Goal: Information Seeking & Learning: Check status

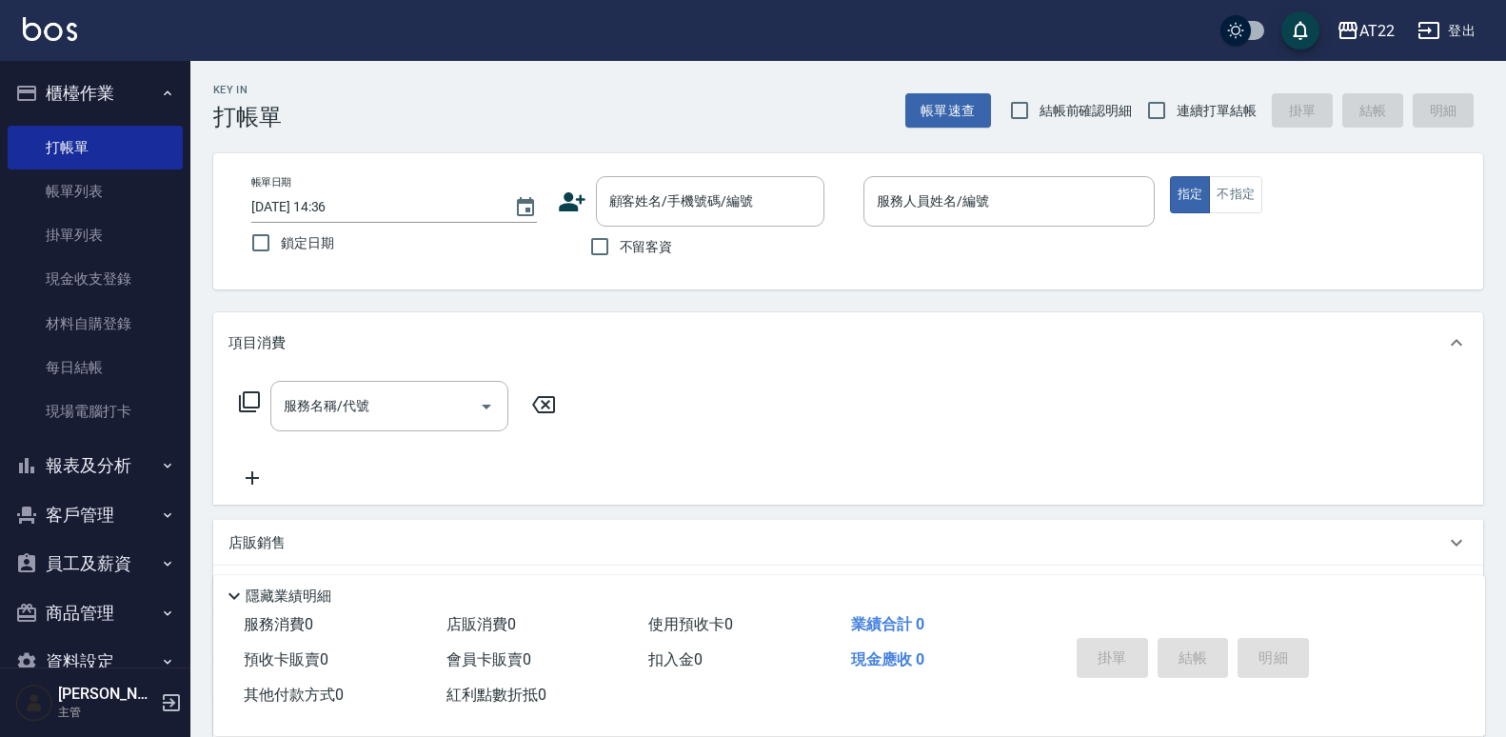
click at [120, 566] on button "員工及薪資" at bounding box center [95, 564] width 175 height 50
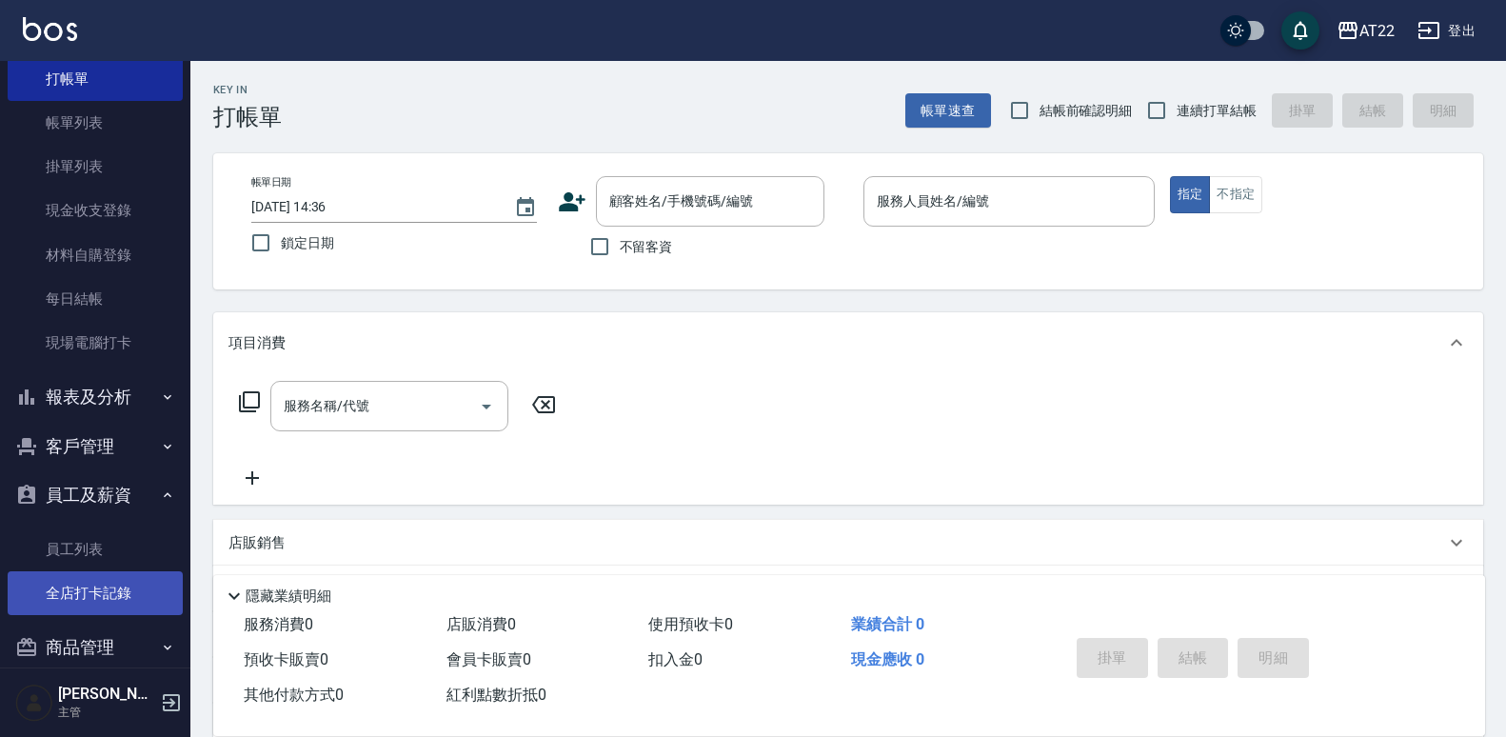
scroll to position [95, 0]
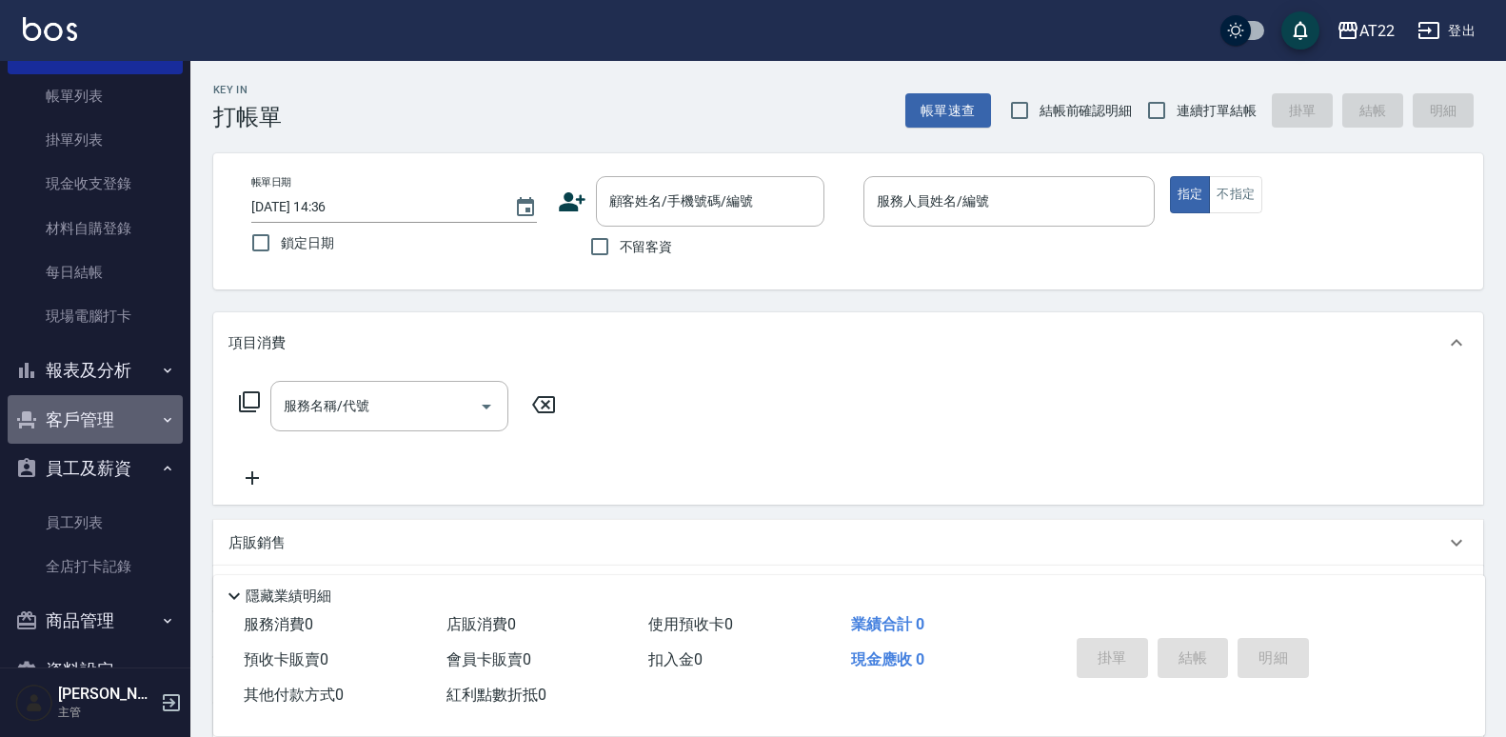
click at [131, 424] on button "客戶管理" at bounding box center [95, 420] width 175 height 50
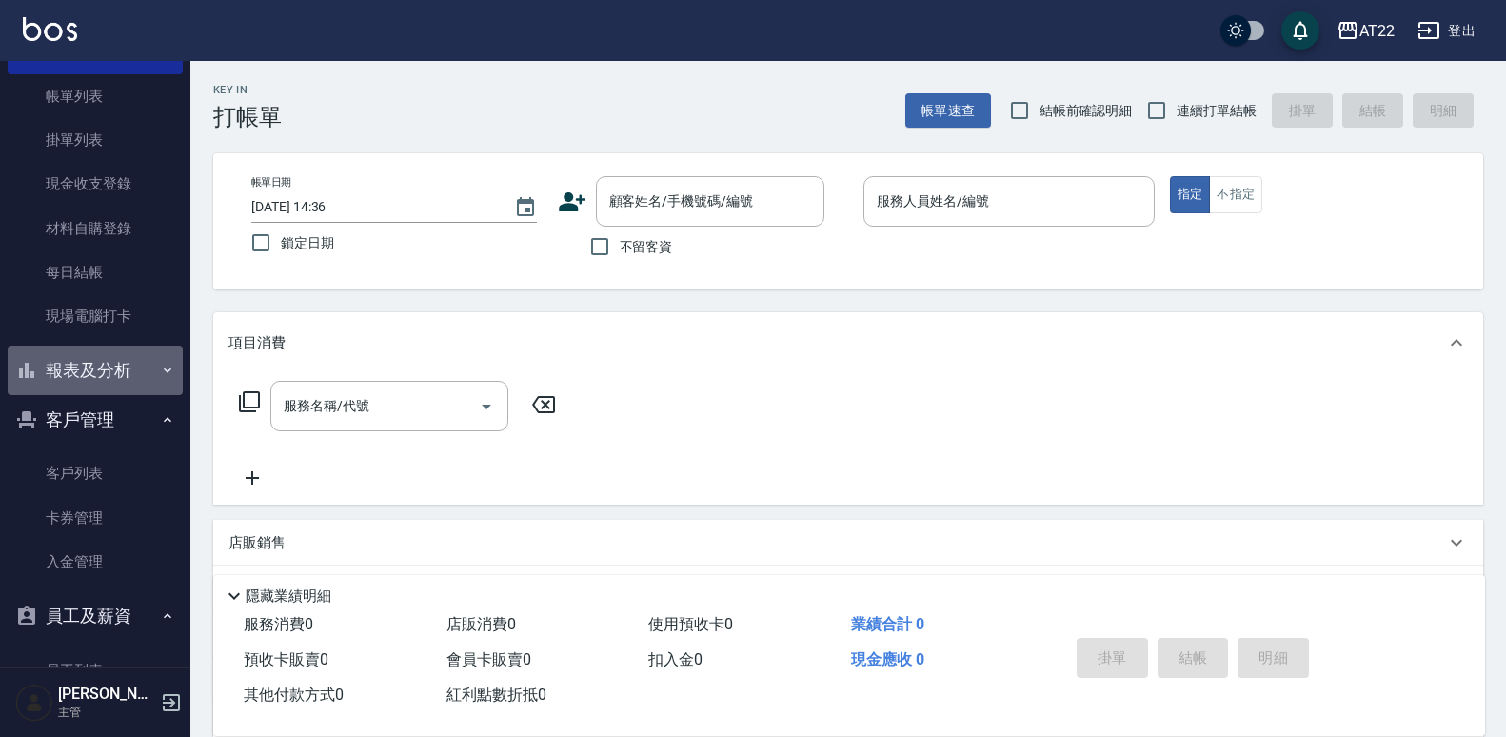
click at [111, 373] on button "報表及分析" at bounding box center [95, 371] width 175 height 50
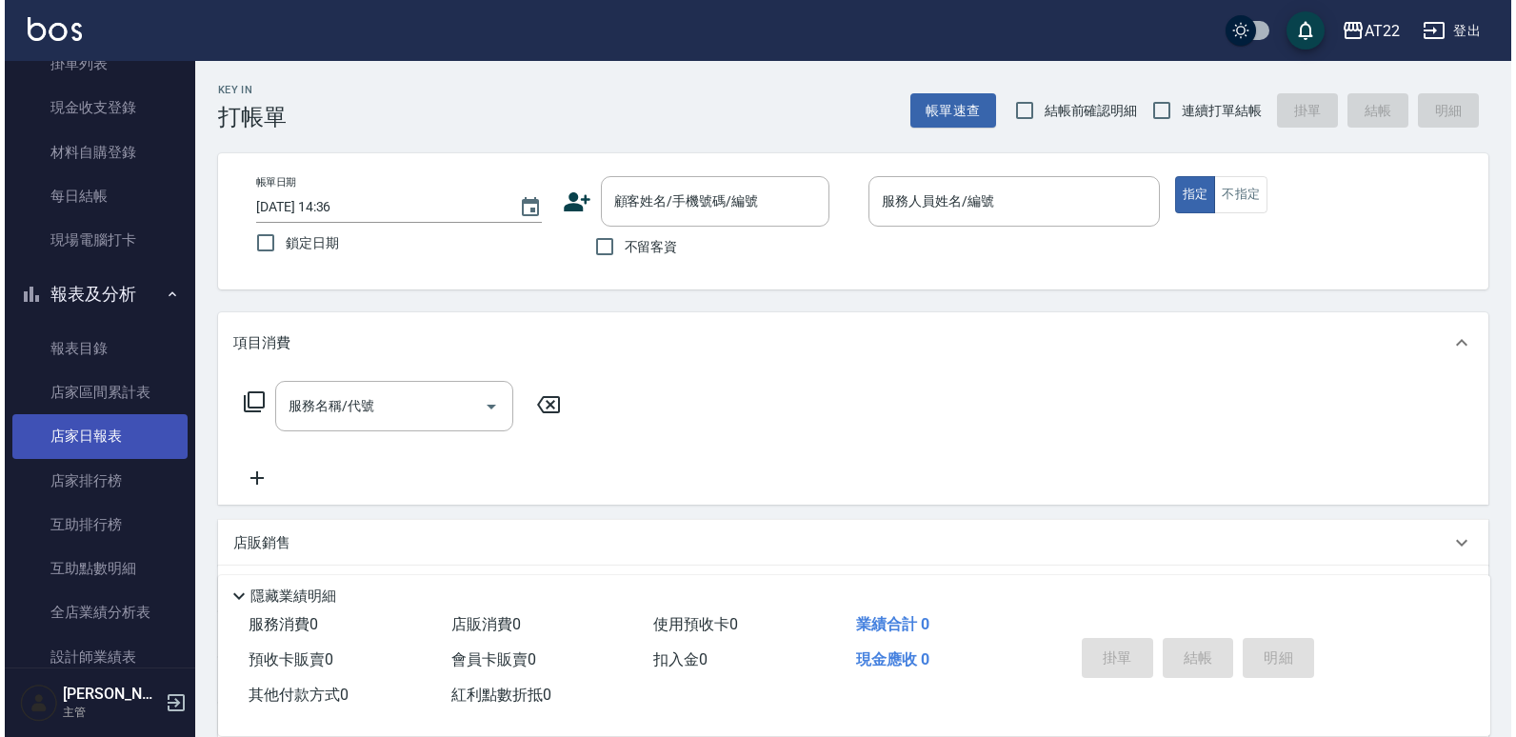
scroll to position [286, 0]
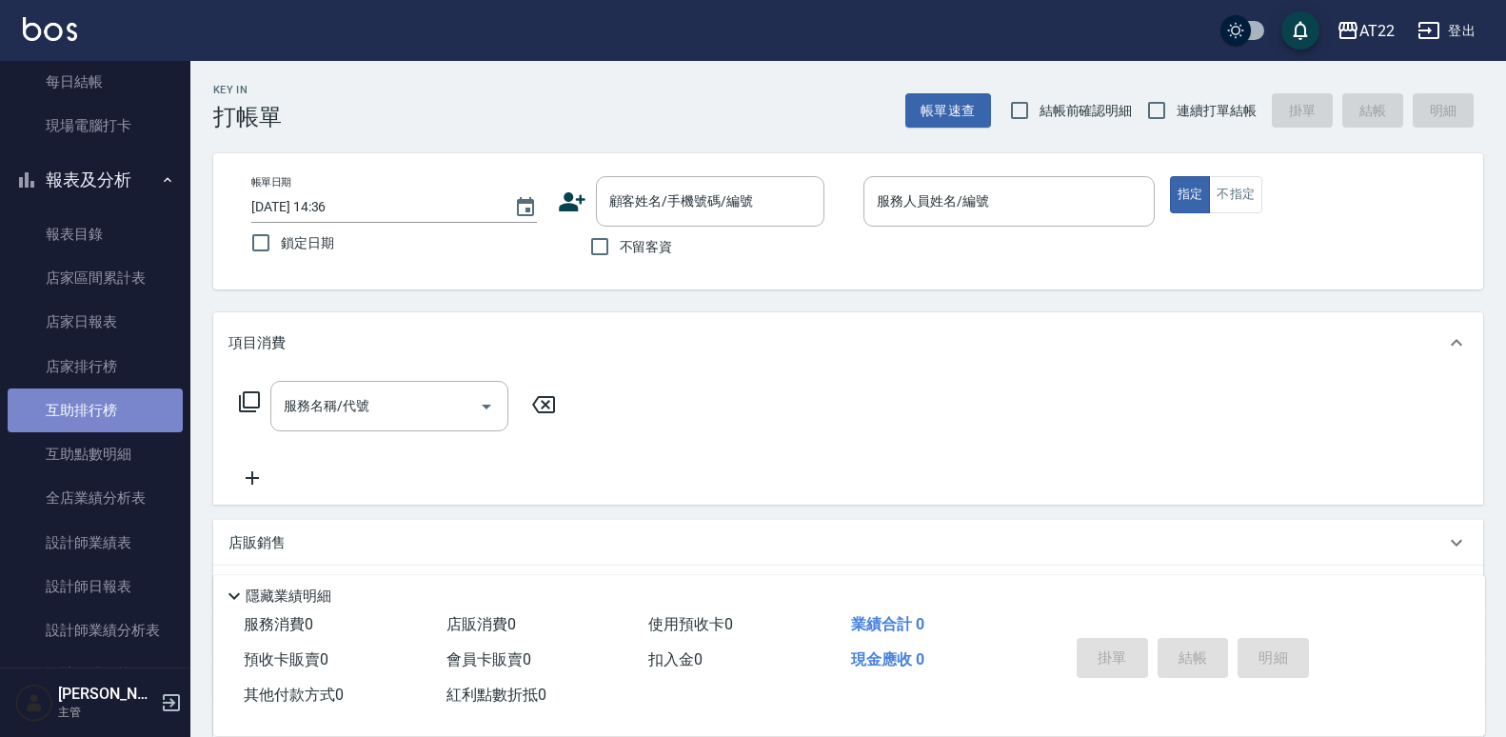
click at [161, 415] on link "互助排行榜" at bounding box center [95, 410] width 175 height 44
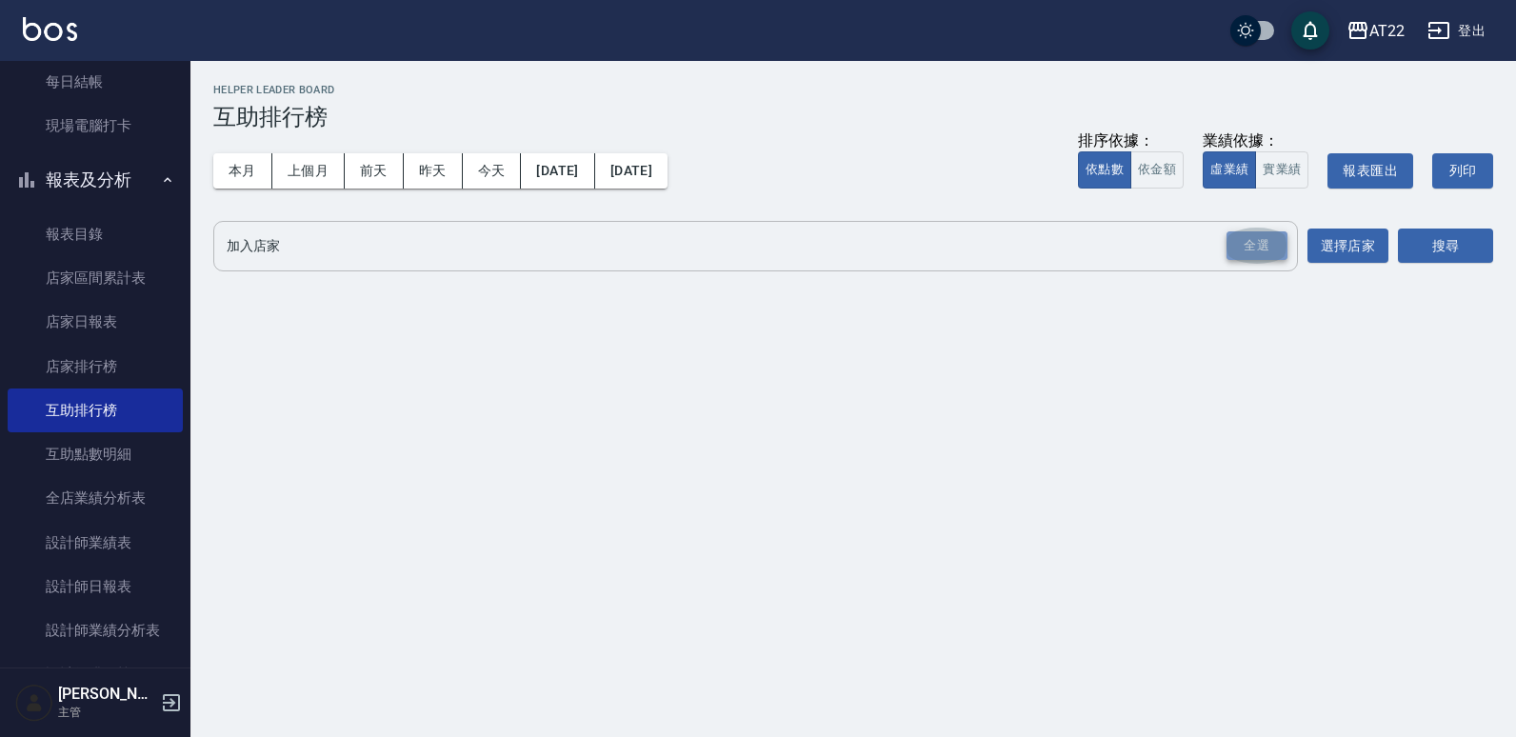
click at [1267, 239] on div "全選" at bounding box center [1256, 246] width 61 height 30
click at [1411, 234] on button "搜尋" at bounding box center [1445, 246] width 95 height 35
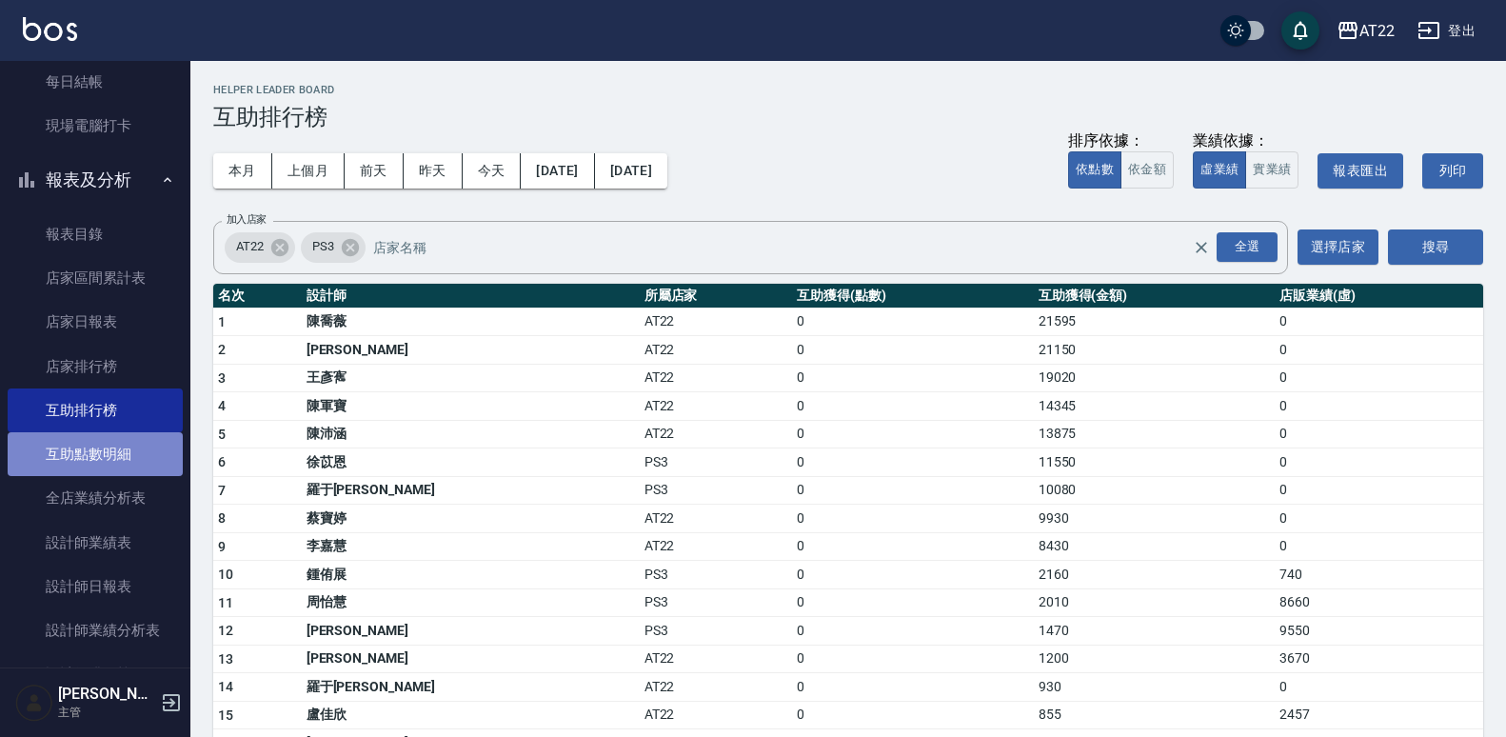
click at [114, 457] on link "互助點數明細" at bounding box center [95, 454] width 175 height 44
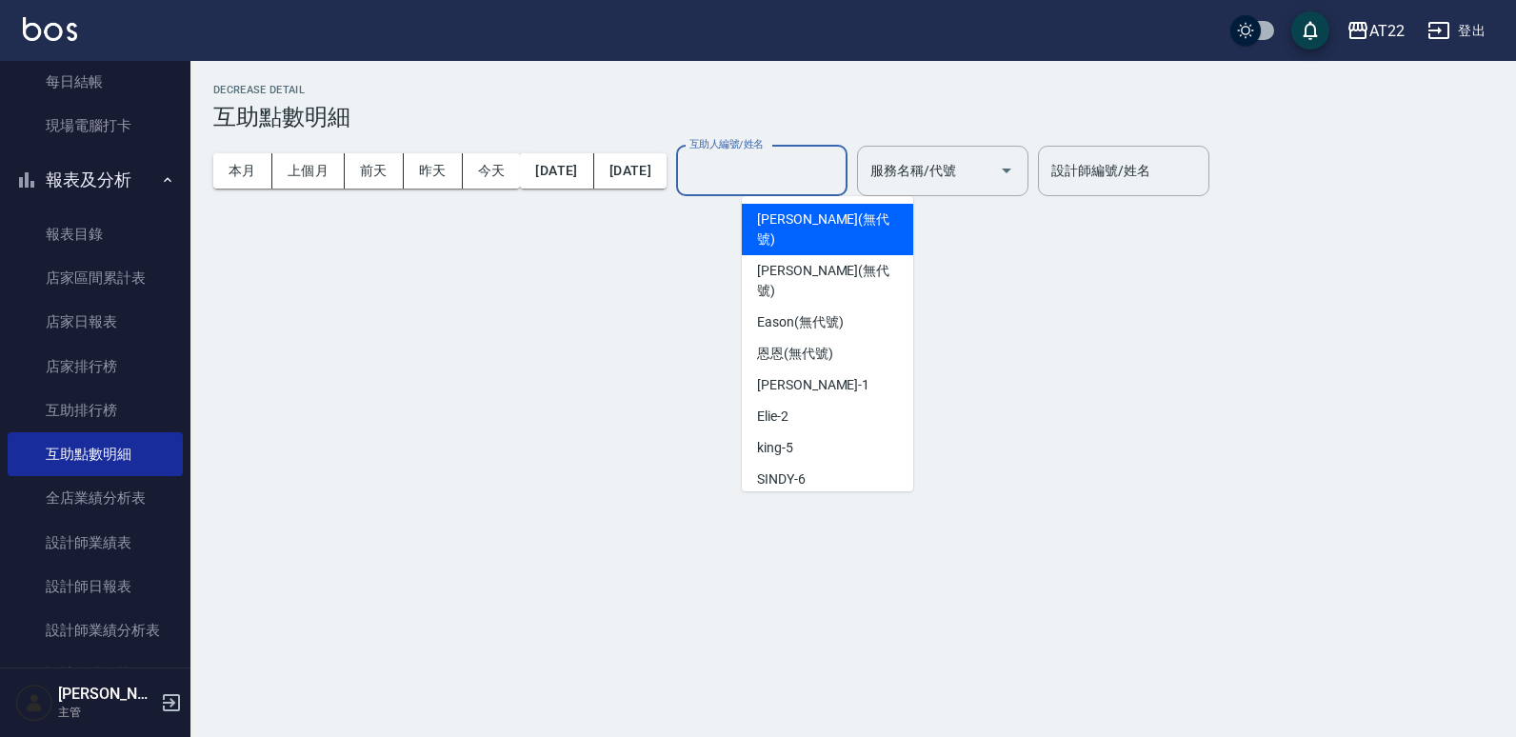
click at [839, 176] on input "互助人編號/姓名" at bounding box center [762, 170] width 154 height 33
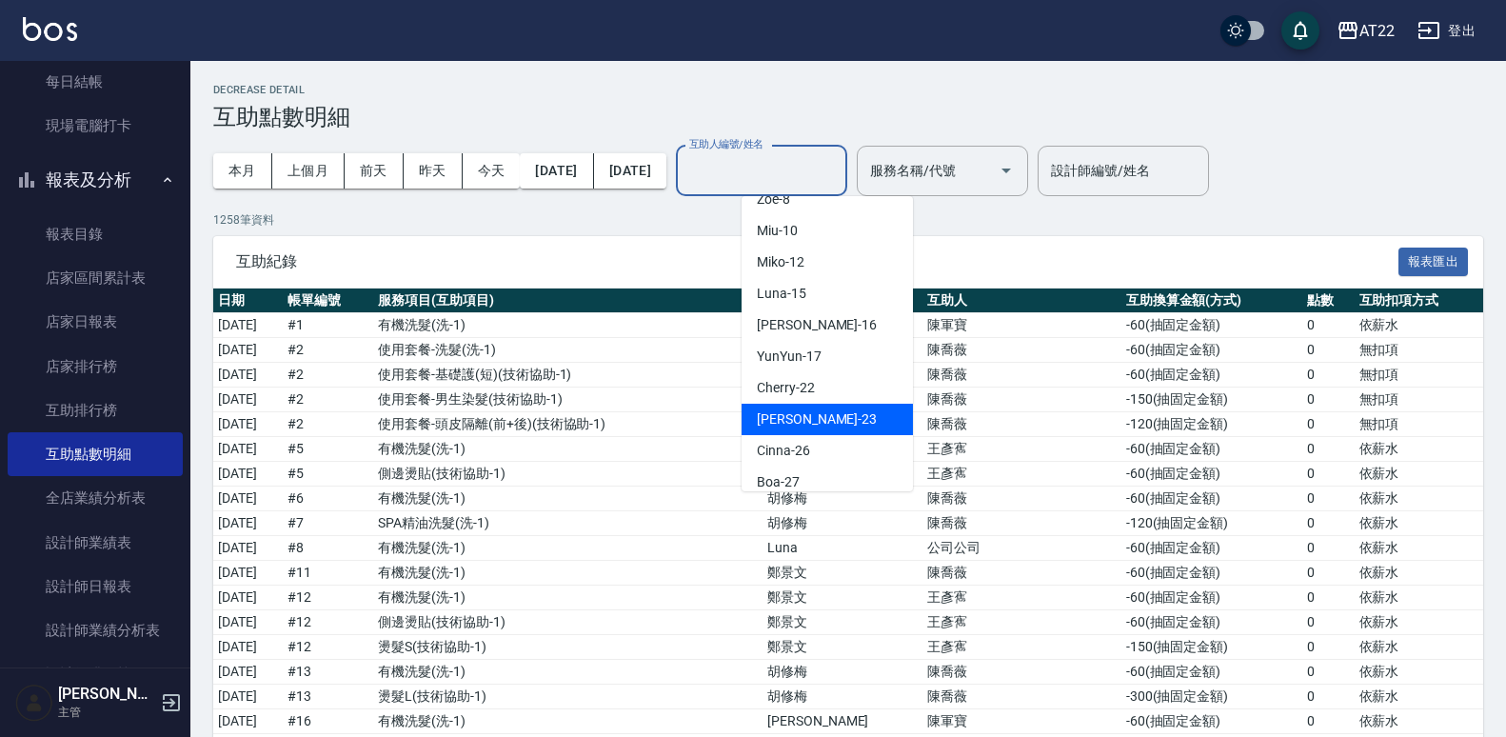
scroll to position [325, 0]
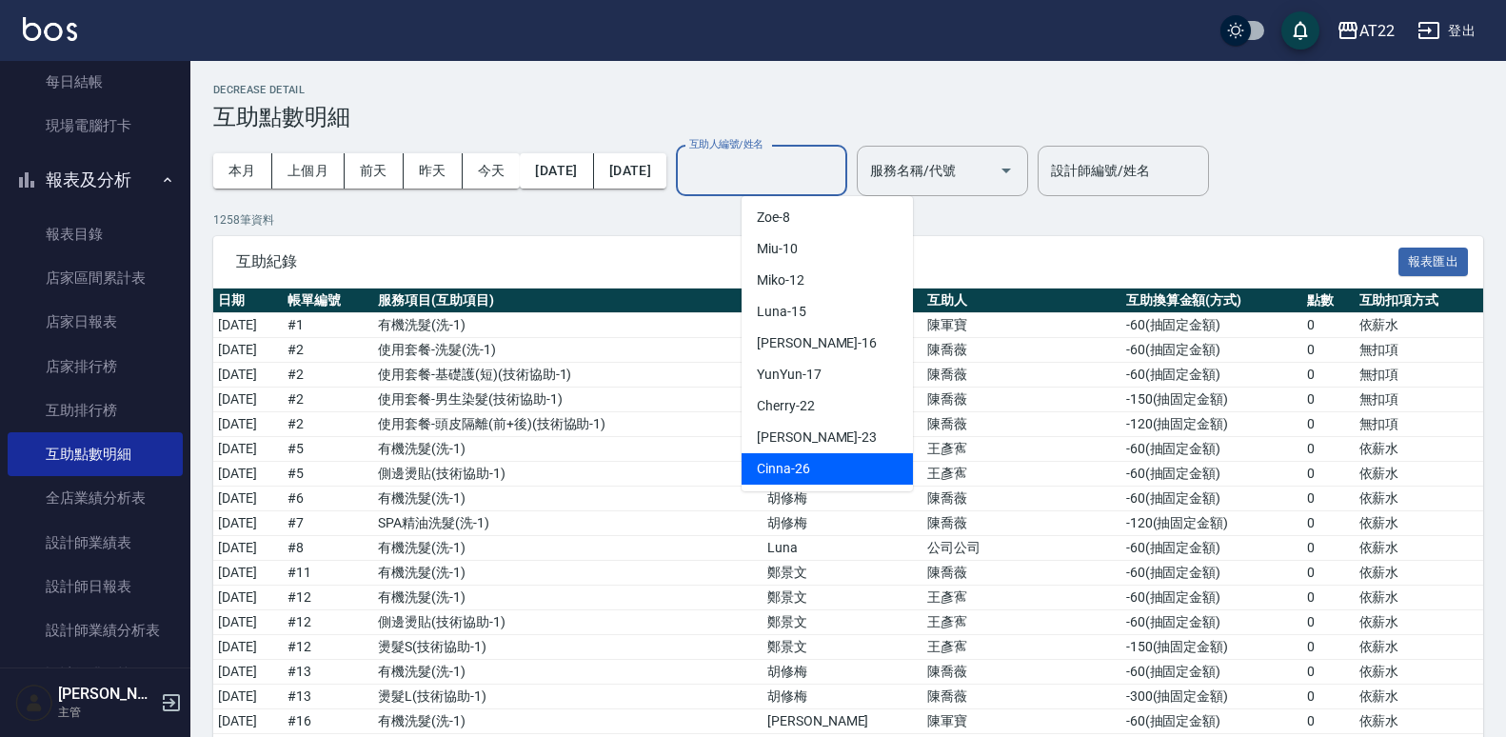
click at [824, 453] on div "Cinna -26" at bounding box center [827, 468] width 171 height 31
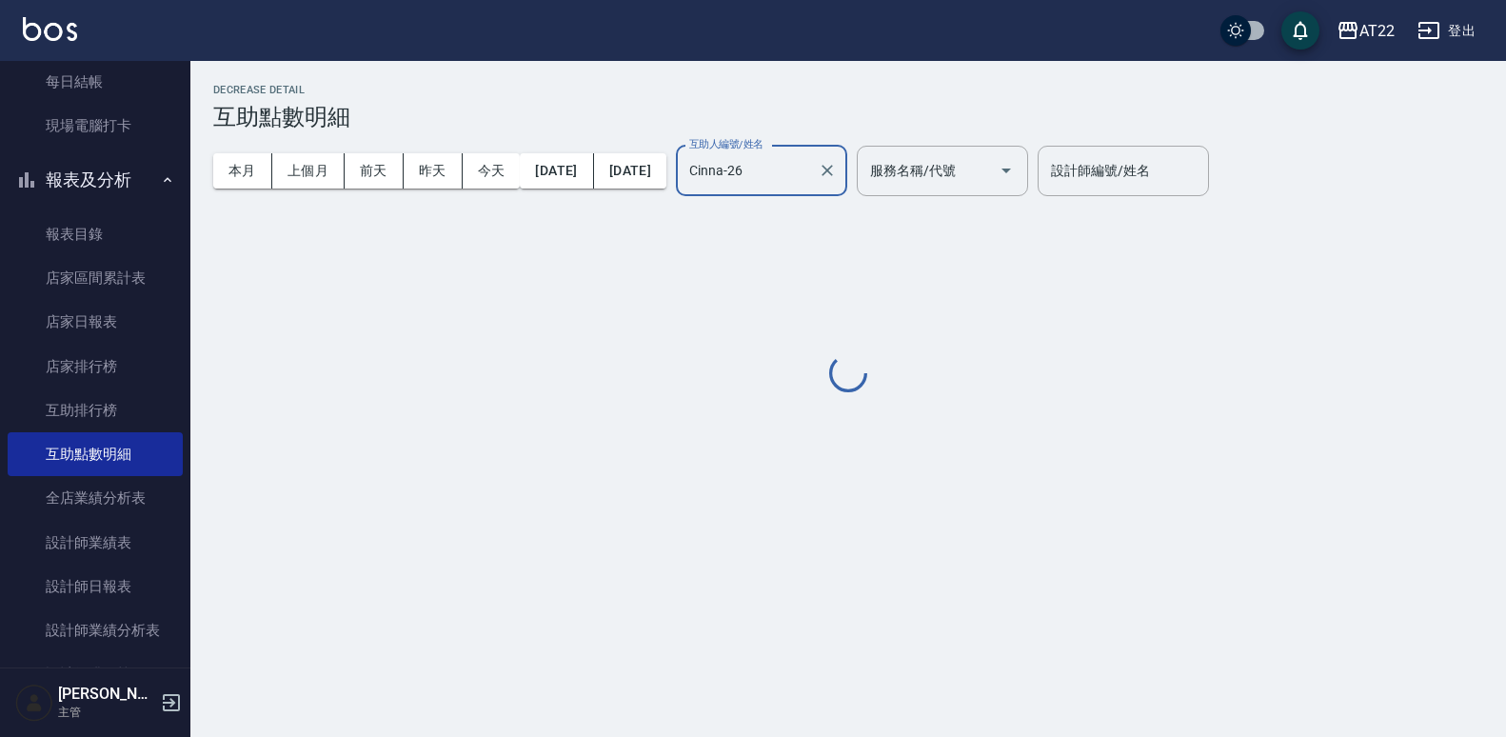
type input "Cinna-26"
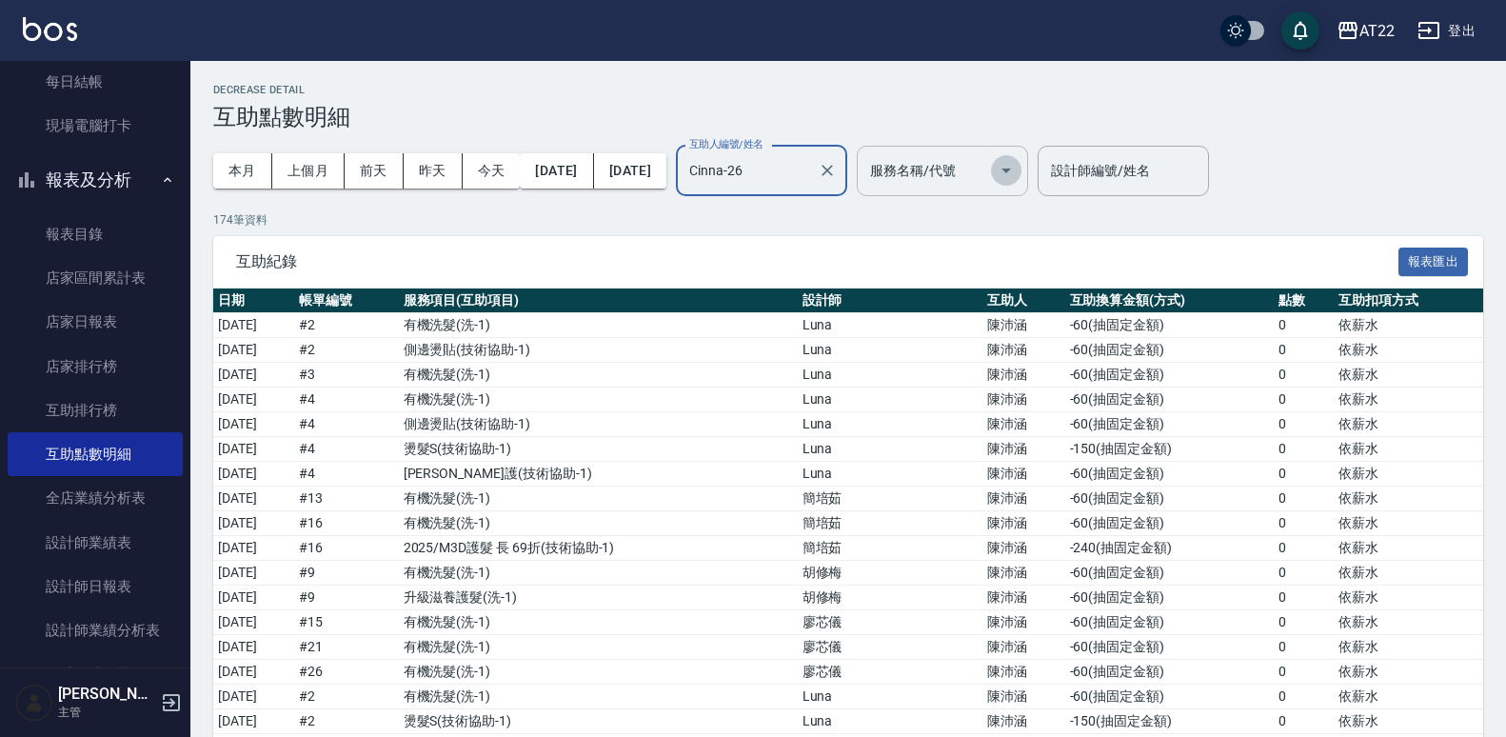
click at [1018, 167] on icon "Open" at bounding box center [1006, 170] width 23 height 23
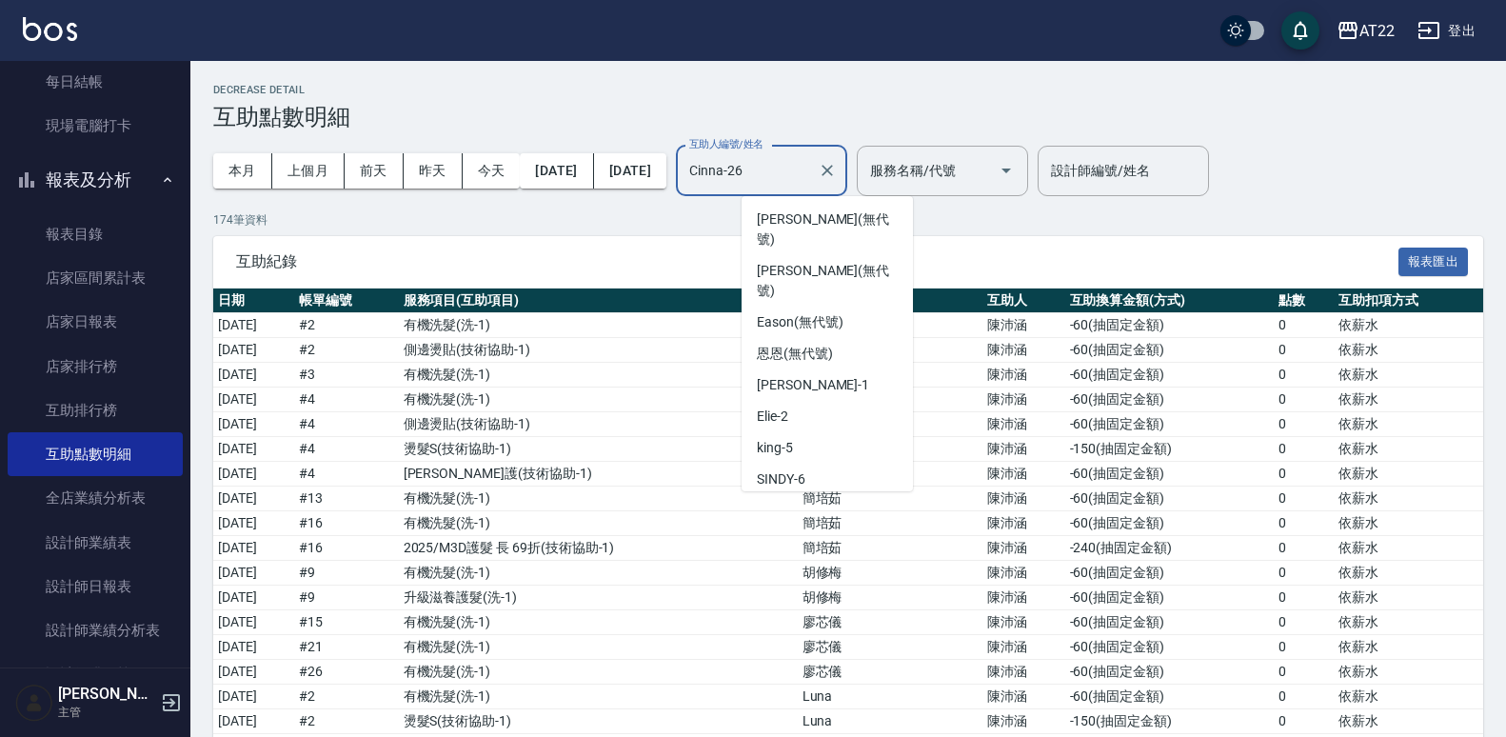
click at [810, 157] on input "Cinna-26" at bounding box center [748, 170] width 126 height 33
drag, startPoint x: 867, startPoint y: 187, endPoint x: 873, endPoint y: 171, distance: 16.3
click at [810, 171] on input "Cinna-26" at bounding box center [748, 170] width 126 height 33
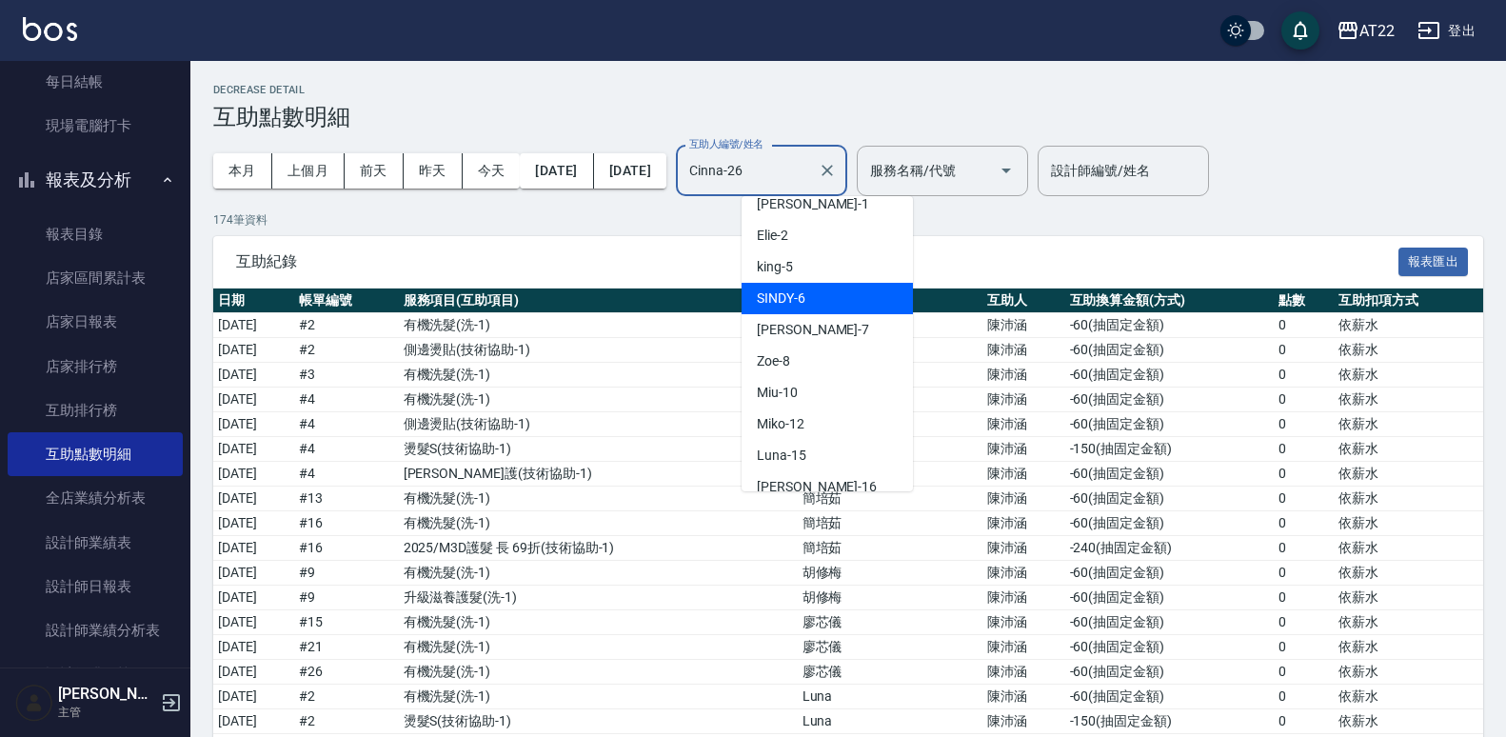
scroll to position [183, 0]
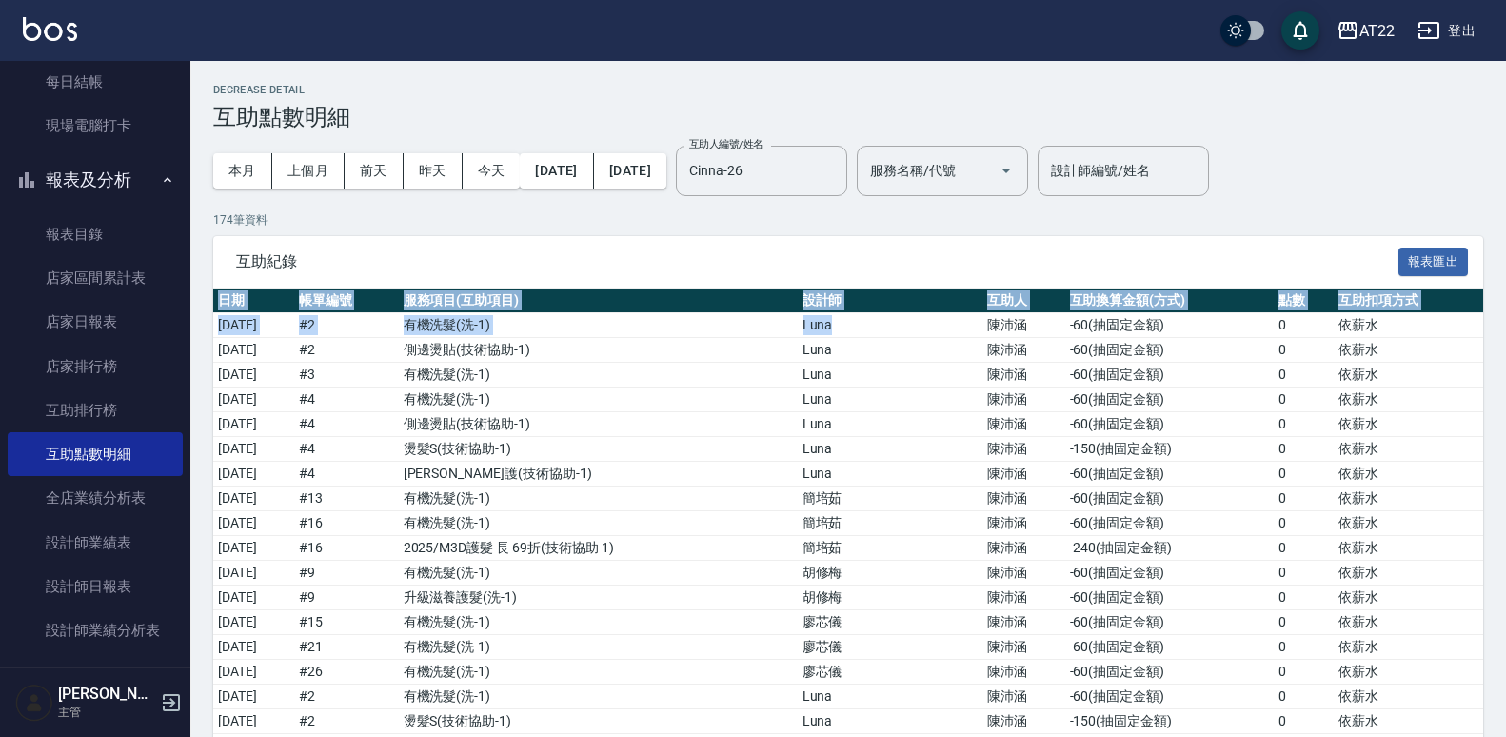
drag, startPoint x: 913, startPoint y: 318, endPoint x: 917, endPoint y: 283, distance: 35.4
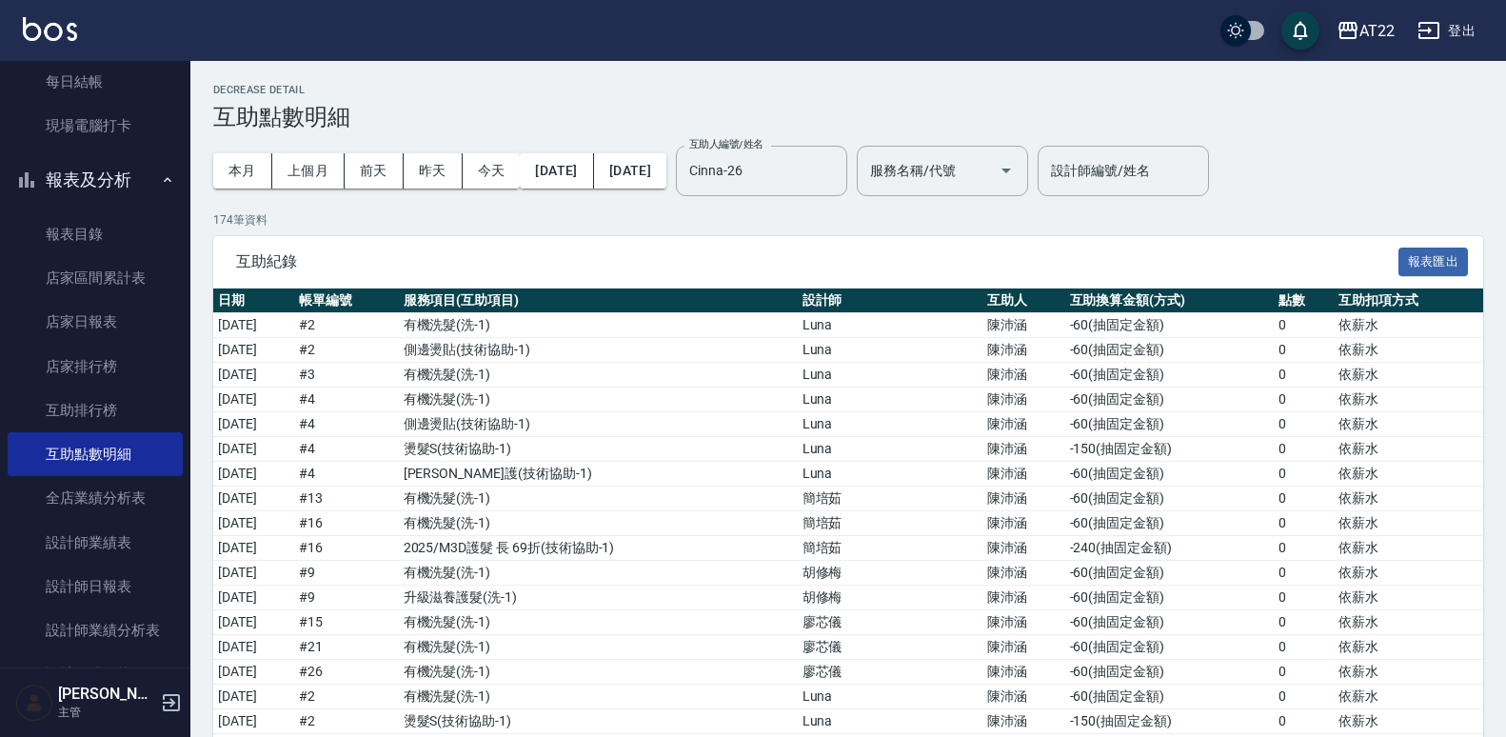
drag, startPoint x: 917, startPoint y: 283, endPoint x: 883, endPoint y: 144, distance: 143.2
click at [883, 144] on div "本月 上個月 [DATE] [DATE] [DATE] [DATE] [DATE] 互助人編號/姓名 Cinna-26 互助人編號/姓名 服務名稱/代號 服務…" at bounding box center [620, 170] width 815 height 81
click at [837, 173] on icon "Clear" at bounding box center [827, 170] width 19 height 19
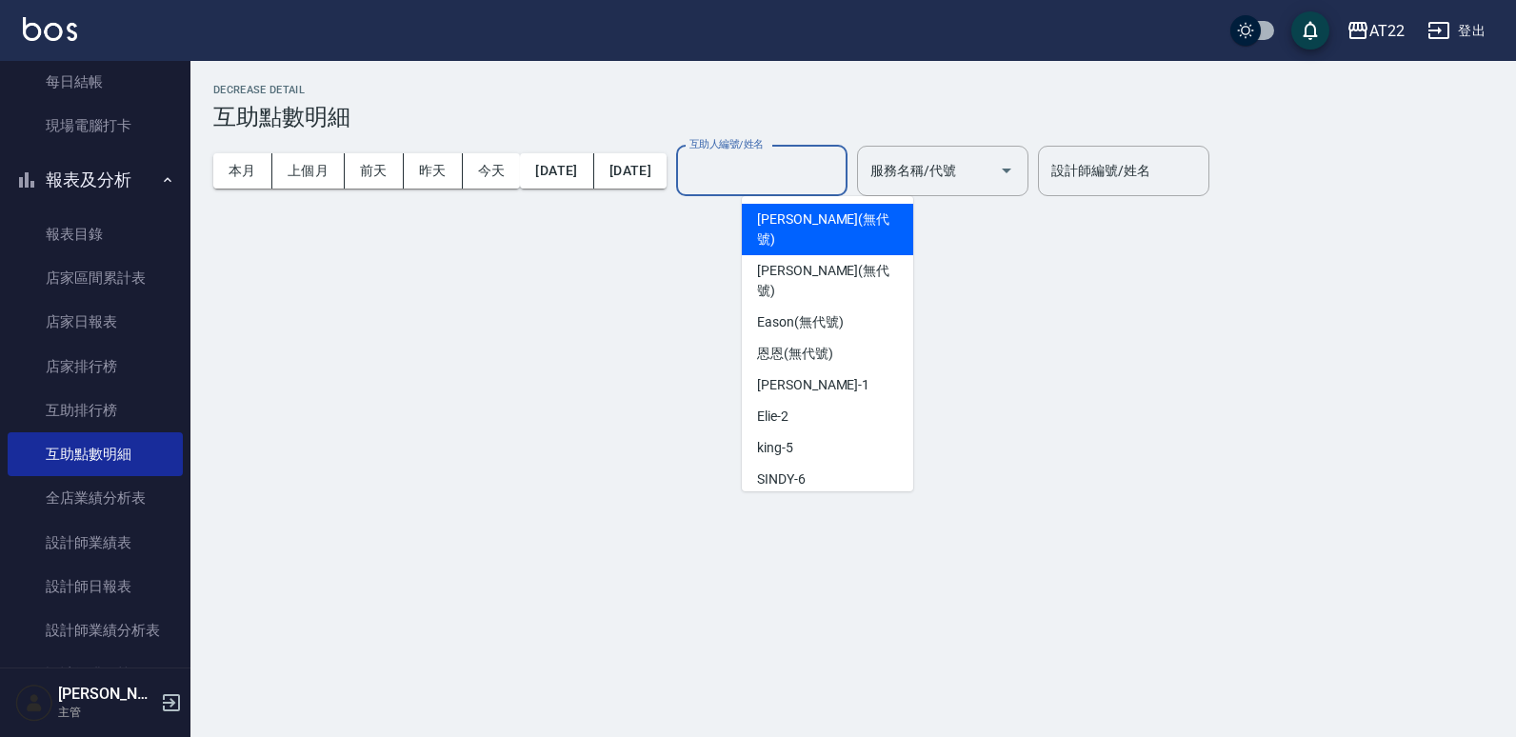
click at [839, 181] on input "互助人編號/姓名" at bounding box center [762, 170] width 154 height 33
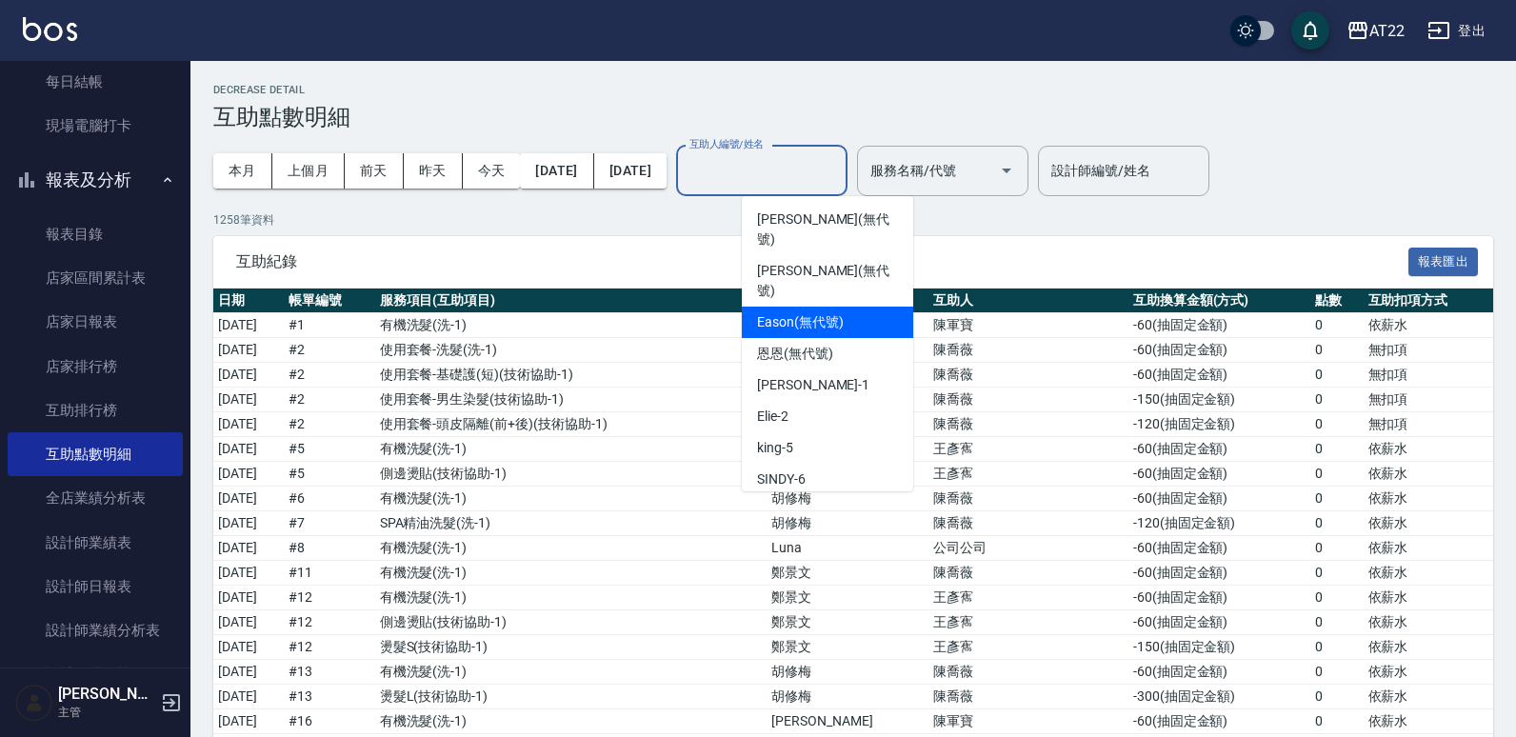
click at [795, 312] on span "Eason (無代號)" at bounding box center [800, 322] width 87 height 20
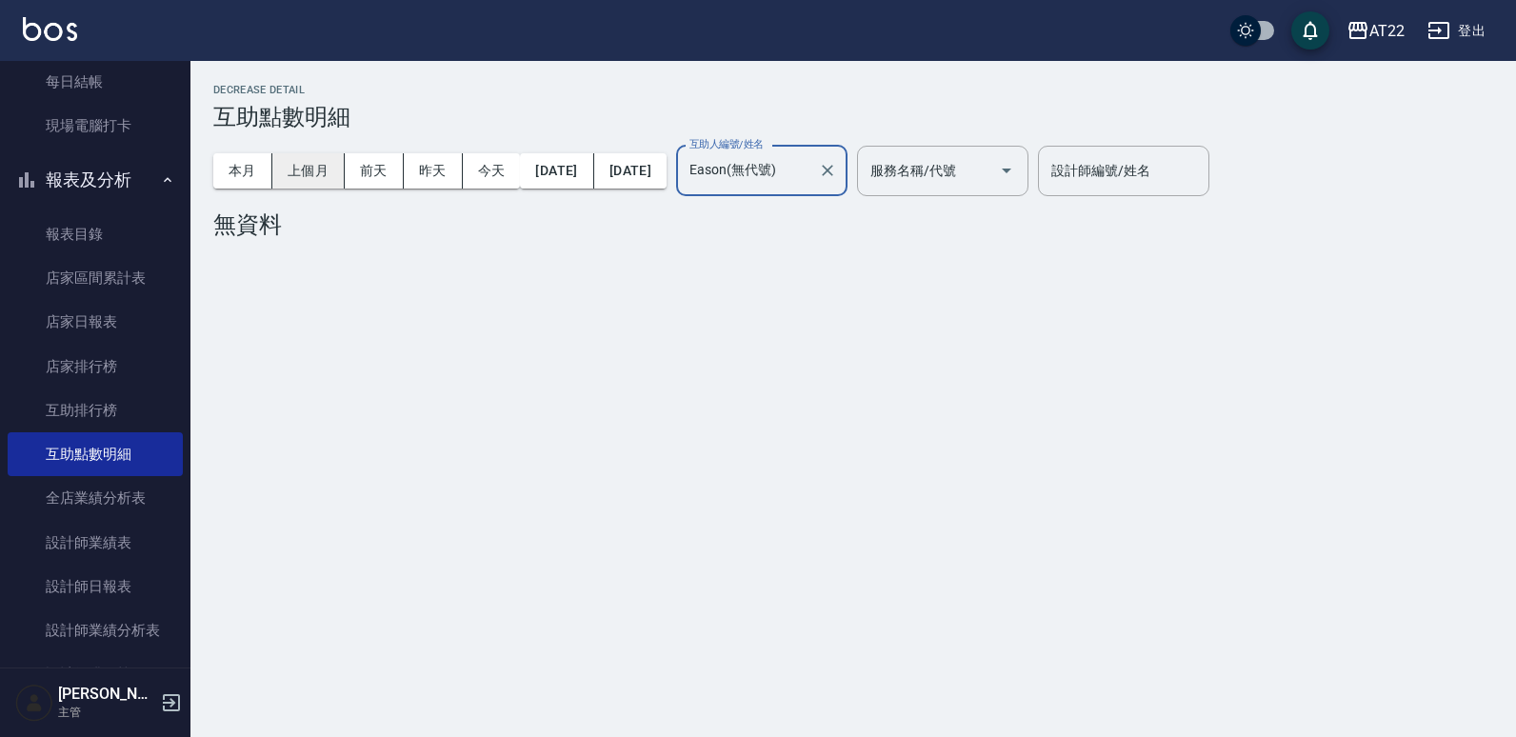
click at [277, 168] on button "上個月" at bounding box center [308, 170] width 72 height 35
click at [292, 167] on button "上個月" at bounding box center [308, 170] width 72 height 35
click at [316, 161] on button "上個月" at bounding box center [308, 170] width 72 height 35
click at [327, 160] on button "上個月" at bounding box center [308, 170] width 72 height 35
drag, startPoint x: 327, startPoint y: 160, endPoint x: 316, endPoint y: 157, distance: 10.9
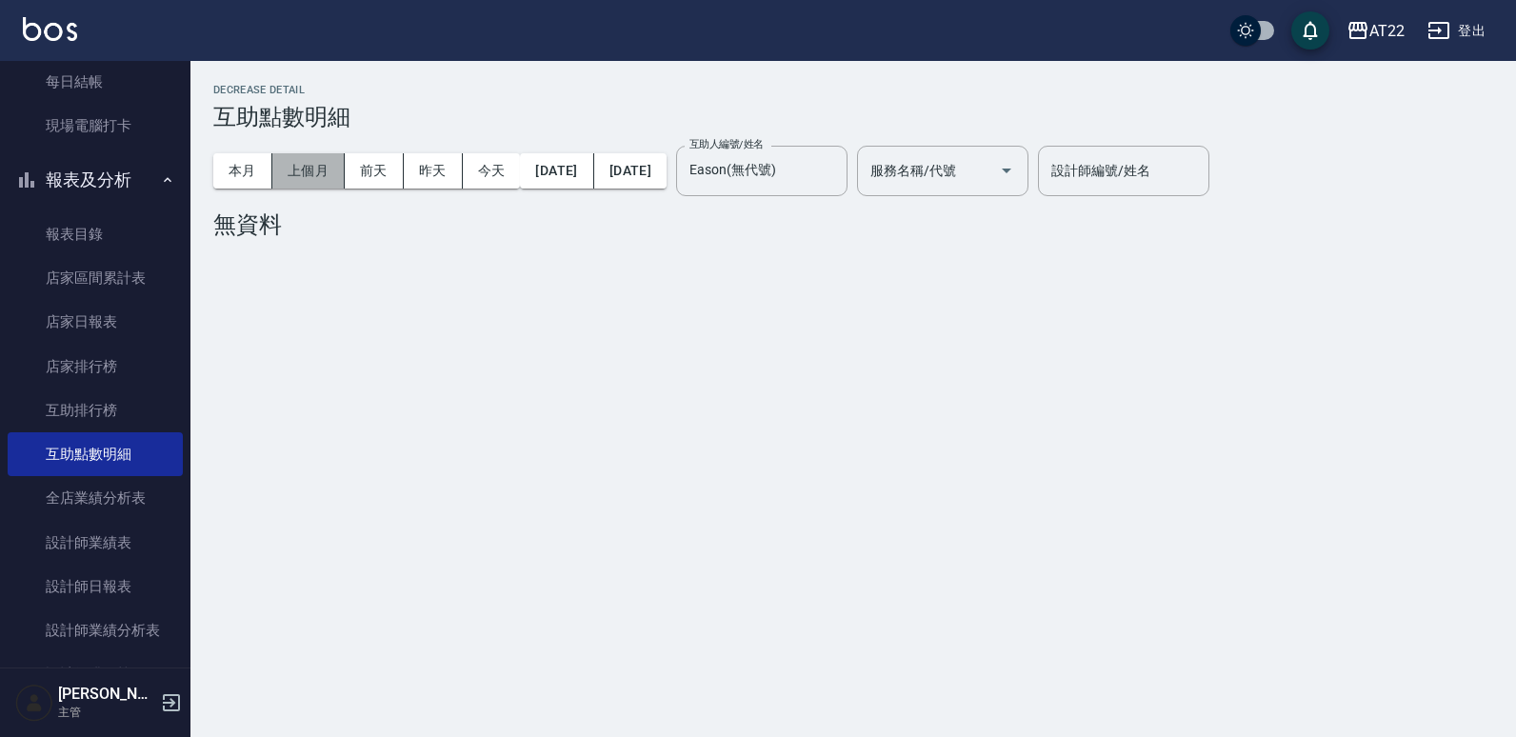
click at [322, 160] on button "上個月" at bounding box center [308, 170] width 72 height 35
click at [316, 157] on button "上個月" at bounding box center [308, 170] width 72 height 35
click at [322, 172] on button "上個月" at bounding box center [308, 170] width 72 height 35
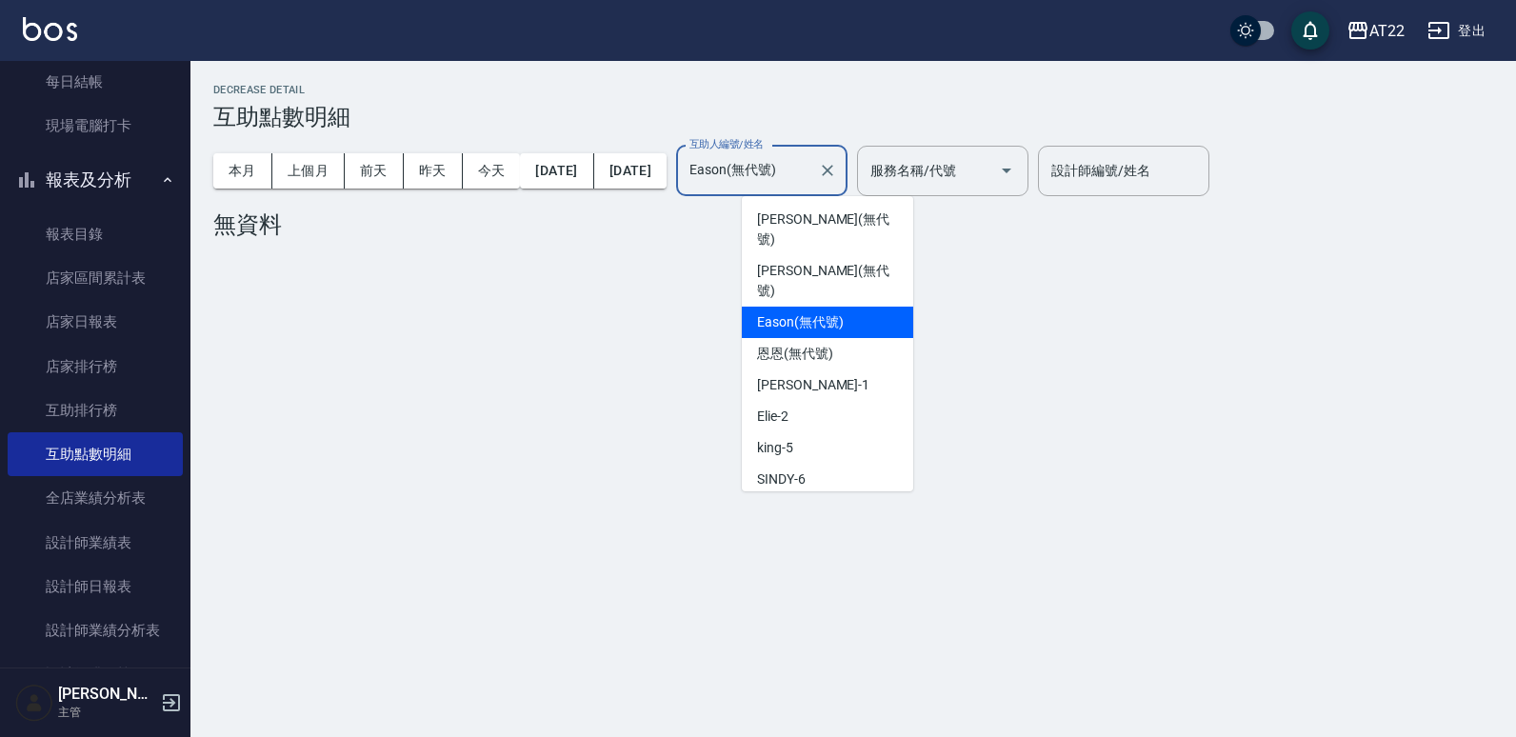
click at [781, 182] on input "Eason(無代號)" at bounding box center [748, 170] width 126 height 33
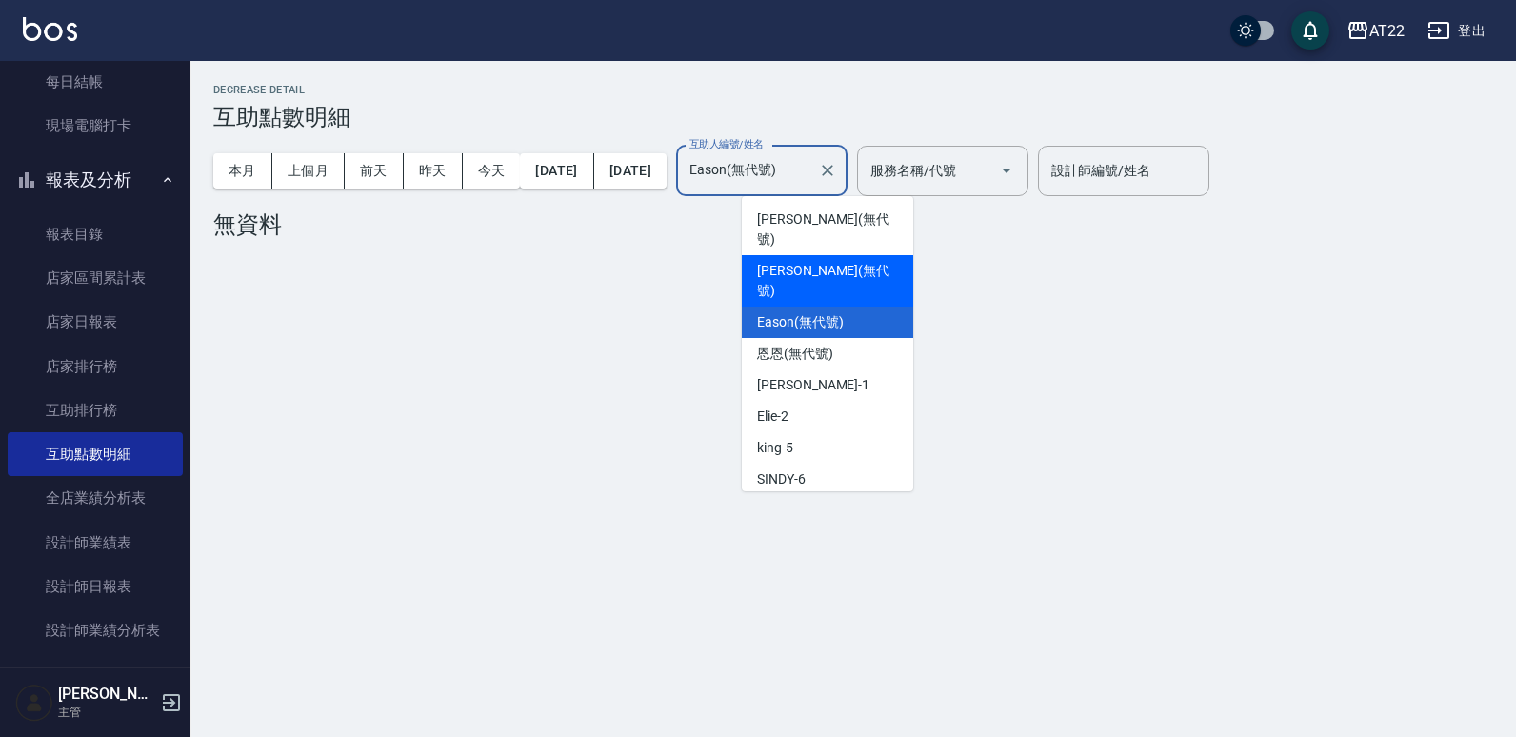
click at [834, 261] on span "[PERSON_NAME] (無代號)" at bounding box center [827, 281] width 141 height 40
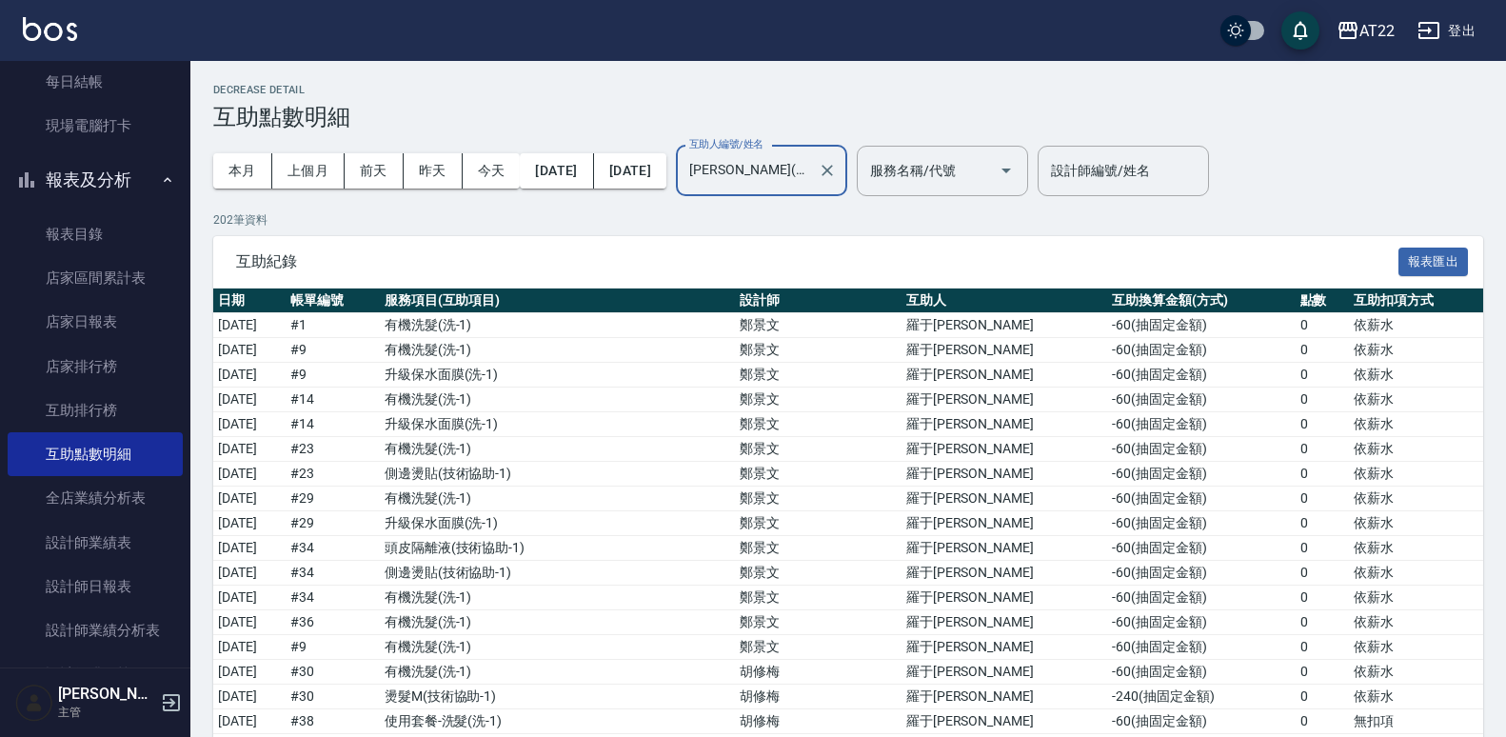
click at [810, 173] on input "[PERSON_NAME](無代號)" at bounding box center [748, 170] width 126 height 33
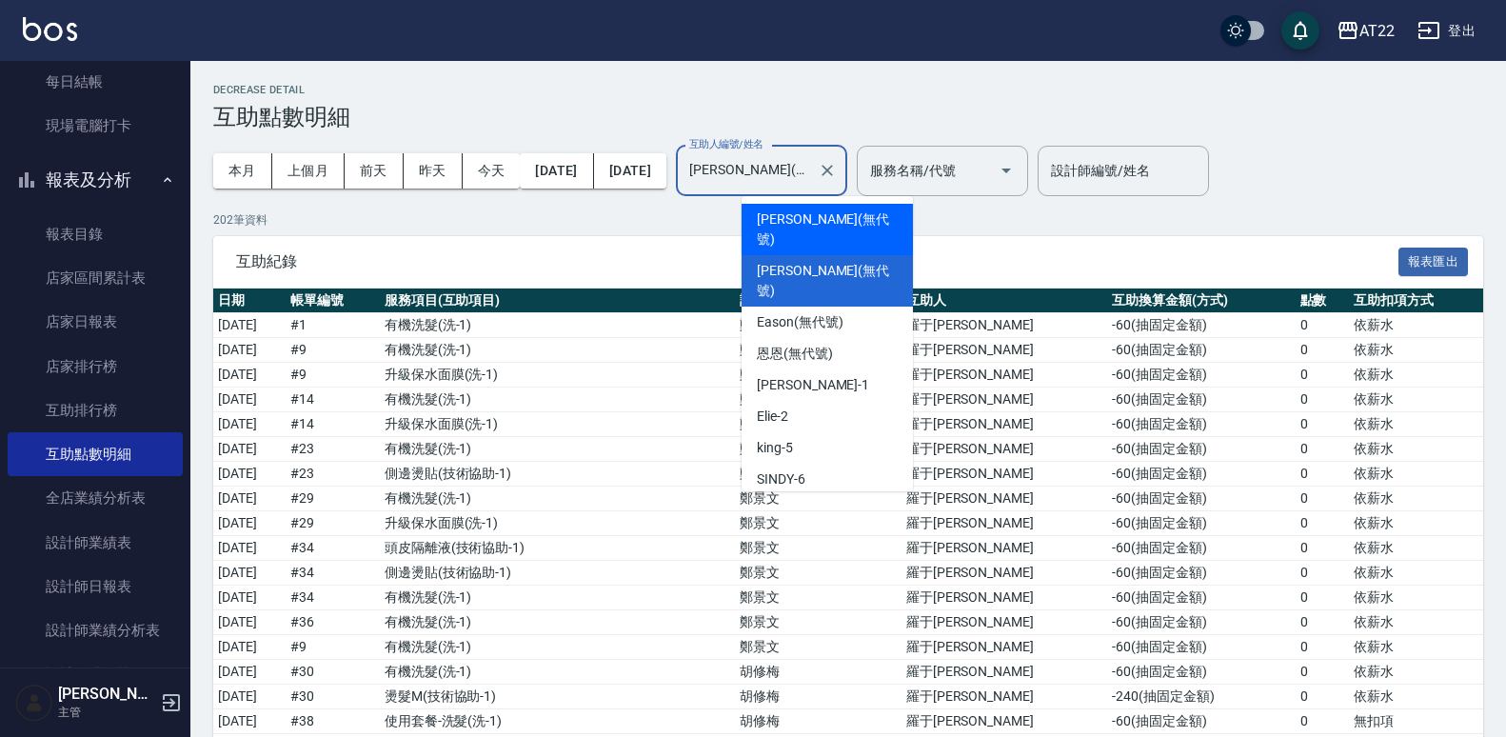
drag, startPoint x: 854, startPoint y: 223, endPoint x: 856, endPoint y: 210, distance: 12.5
click at [855, 218] on div "[PERSON_NAME] (無代號)" at bounding box center [827, 229] width 171 height 51
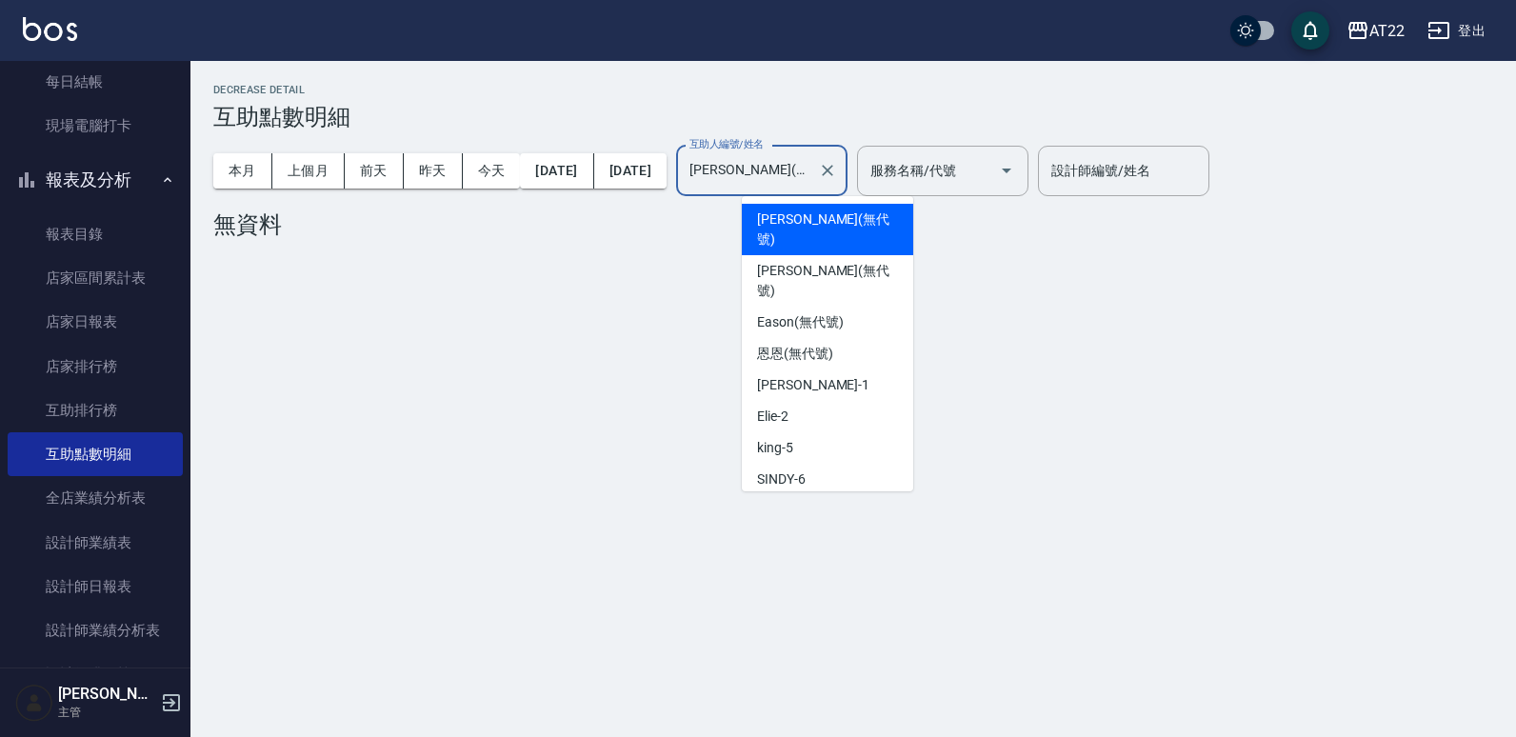
click at [810, 172] on input "[PERSON_NAME](無代號)" at bounding box center [748, 170] width 126 height 33
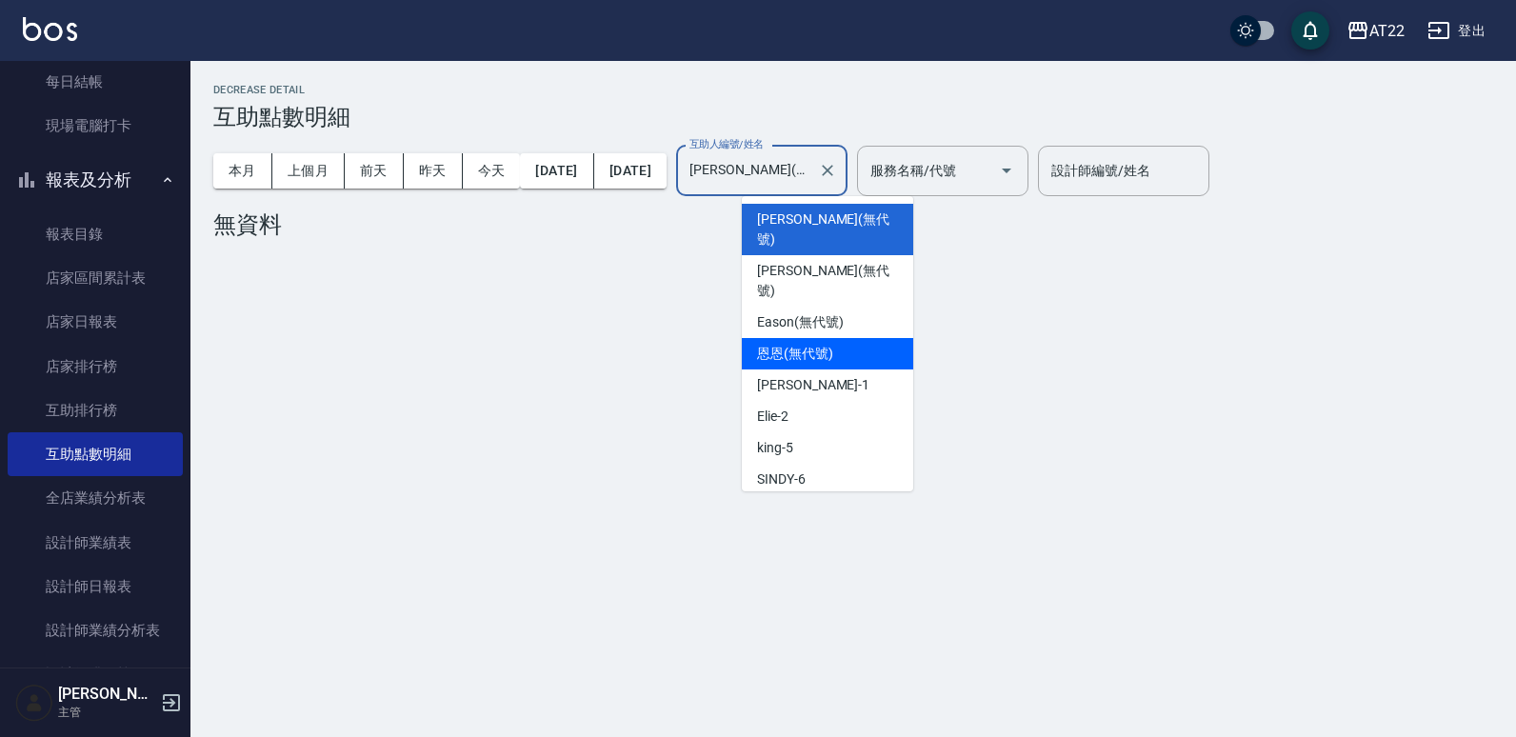
click at [834, 338] on div "[PERSON_NAME] (無代號)" at bounding box center [827, 353] width 171 height 31
type input "[PERSON_NAME](無代號)"
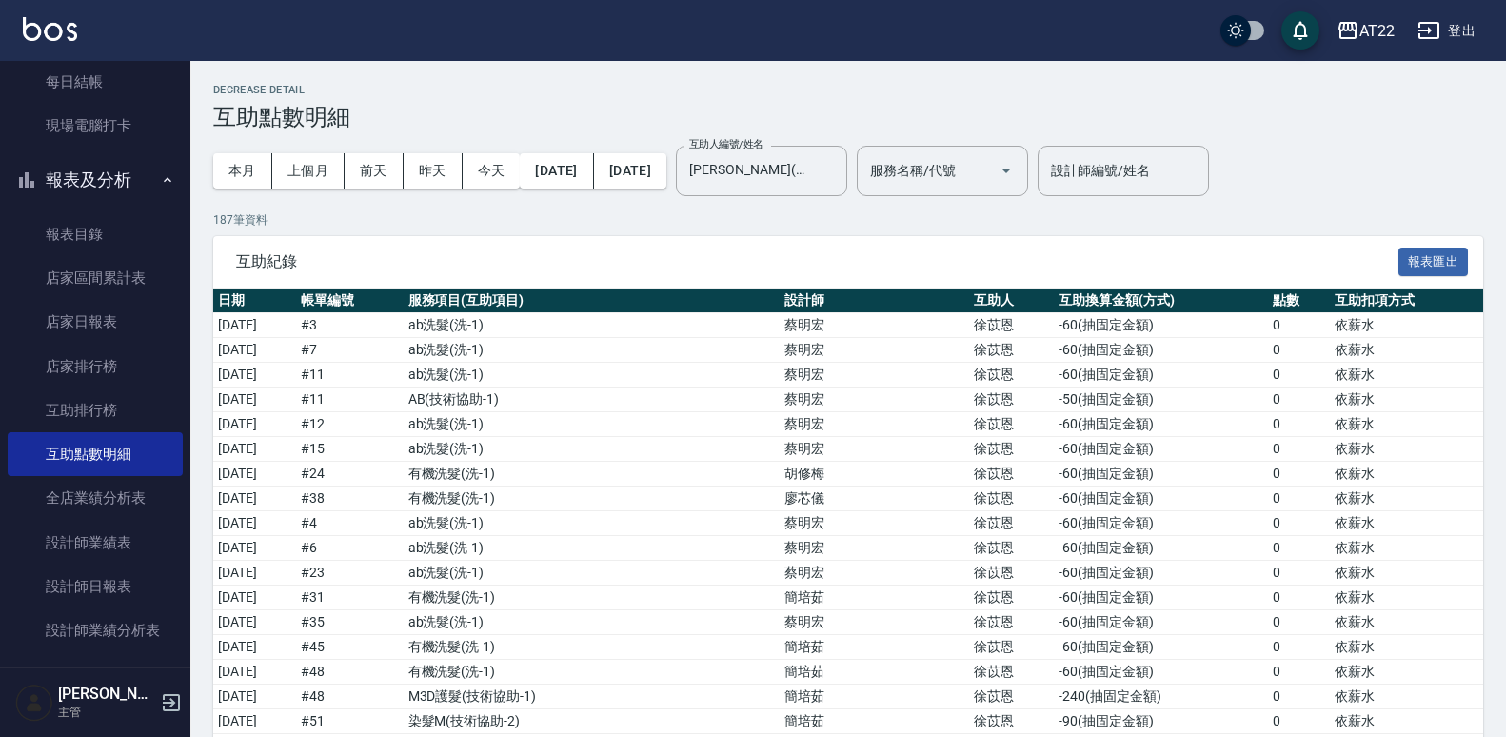
drag, startPoint x: 890, startPoint y: 294, endPoint x: 743, endPoint y: 199, distance: 175.6
click at [743, 199] on div "本月 上個月 [DATE] [DATE] [DATE] [DATE] [DATE] 互助人編號/姓名 [PERSON_NAME](無代號) 互助人編號/姓名 …" at bounding box center [620, 170] width 815 height 81
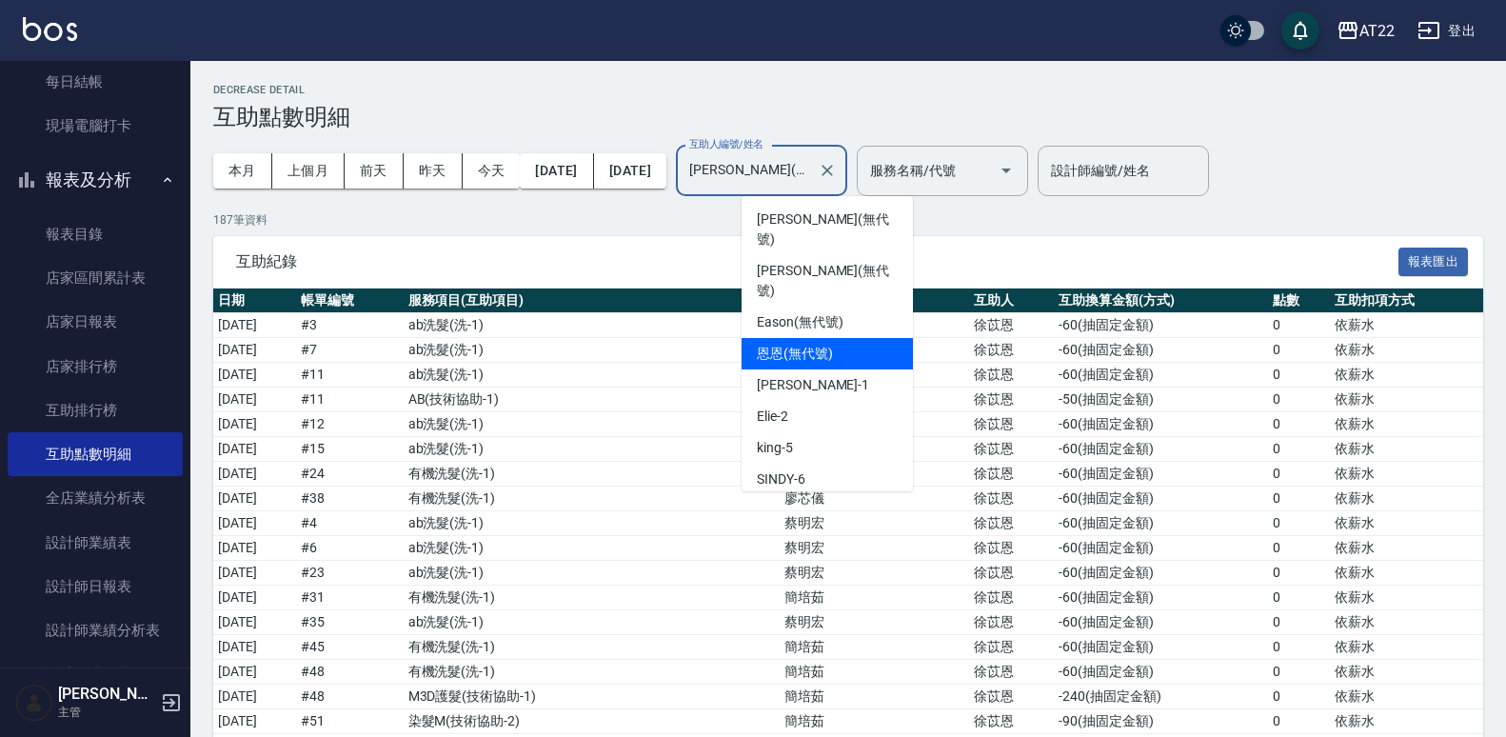
click at [810, 163] on input "[PERSON_NAME](無代號)" at bounding box center [748, 170] width 126 height 33
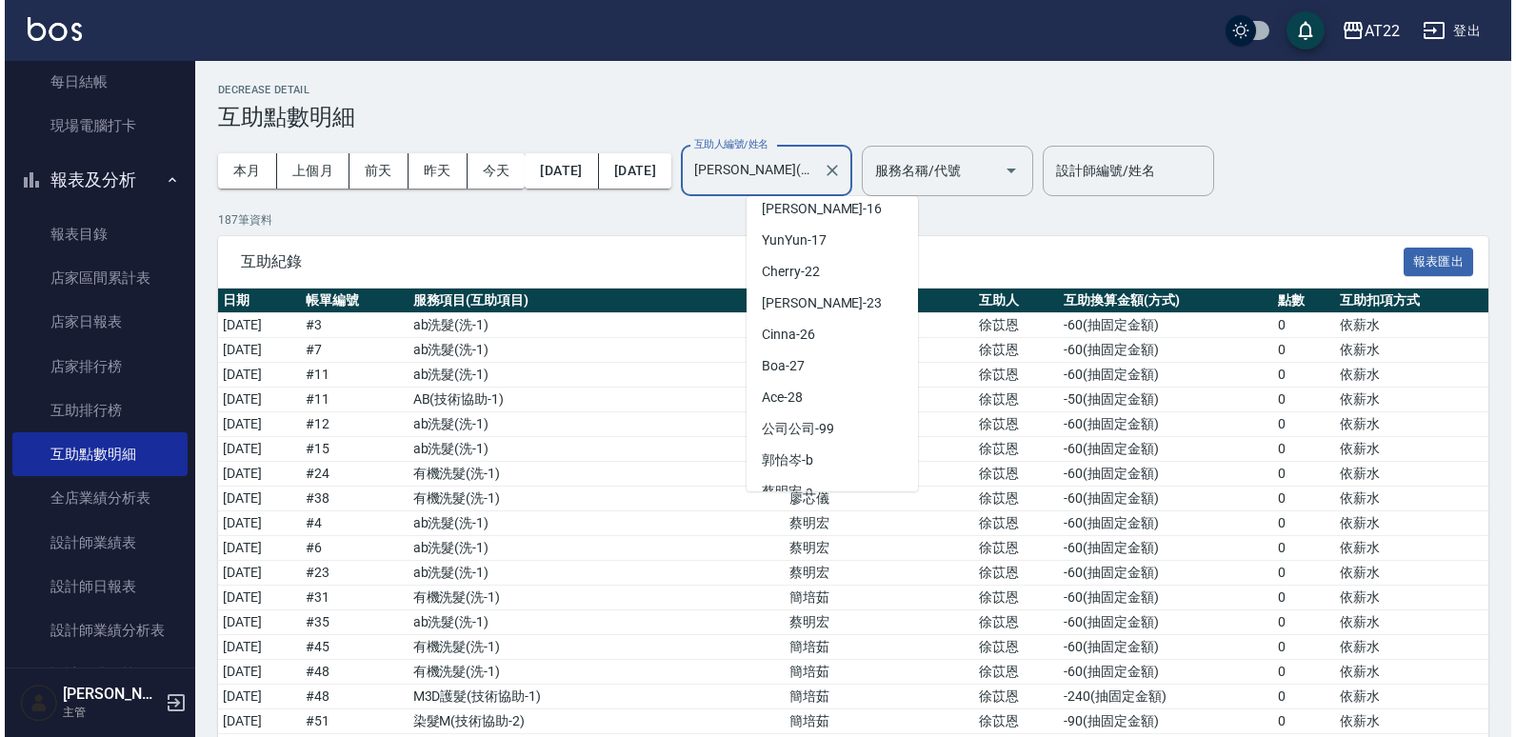
scroll to position [474, 0]
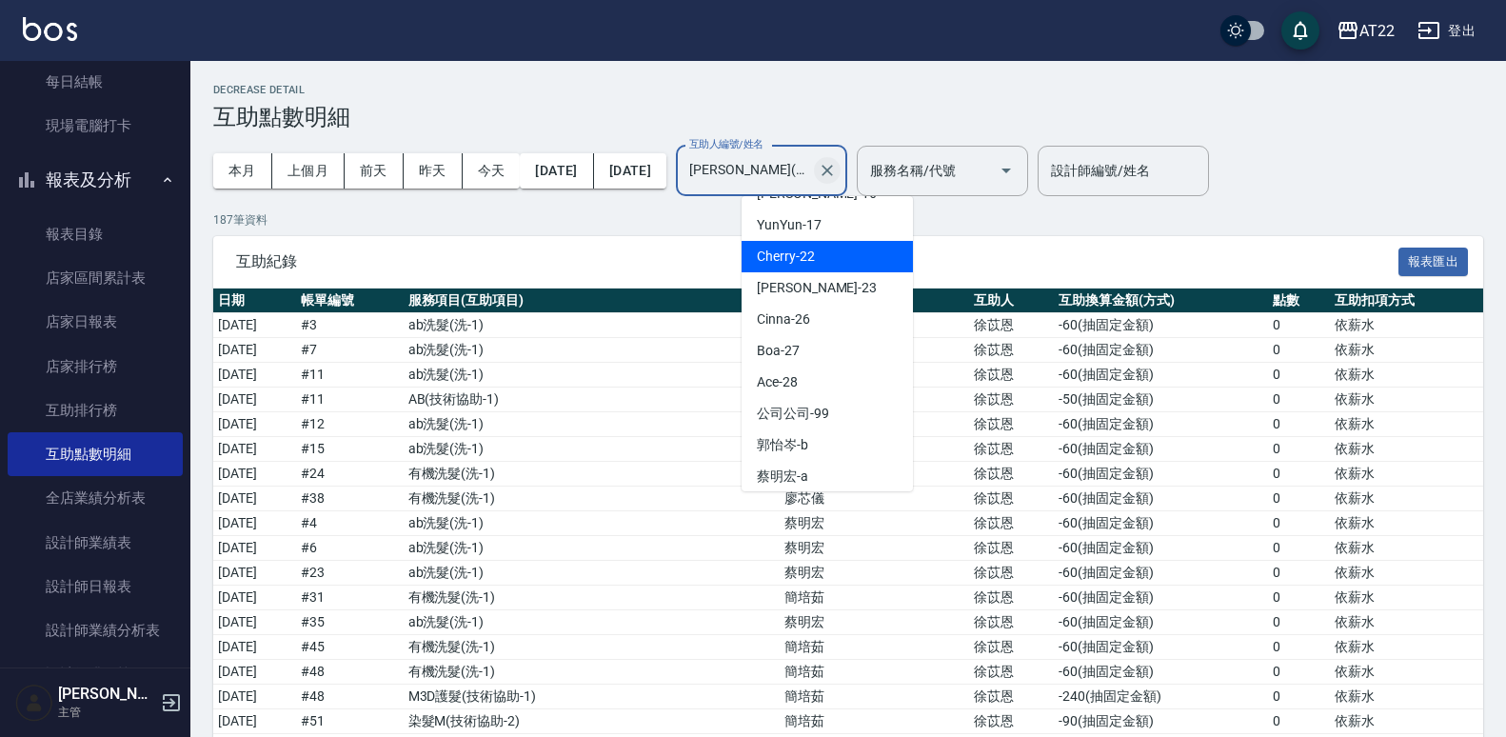
click at [833, 171] on icon "Clear" at bounding box center [827, 170] width 11 height 11
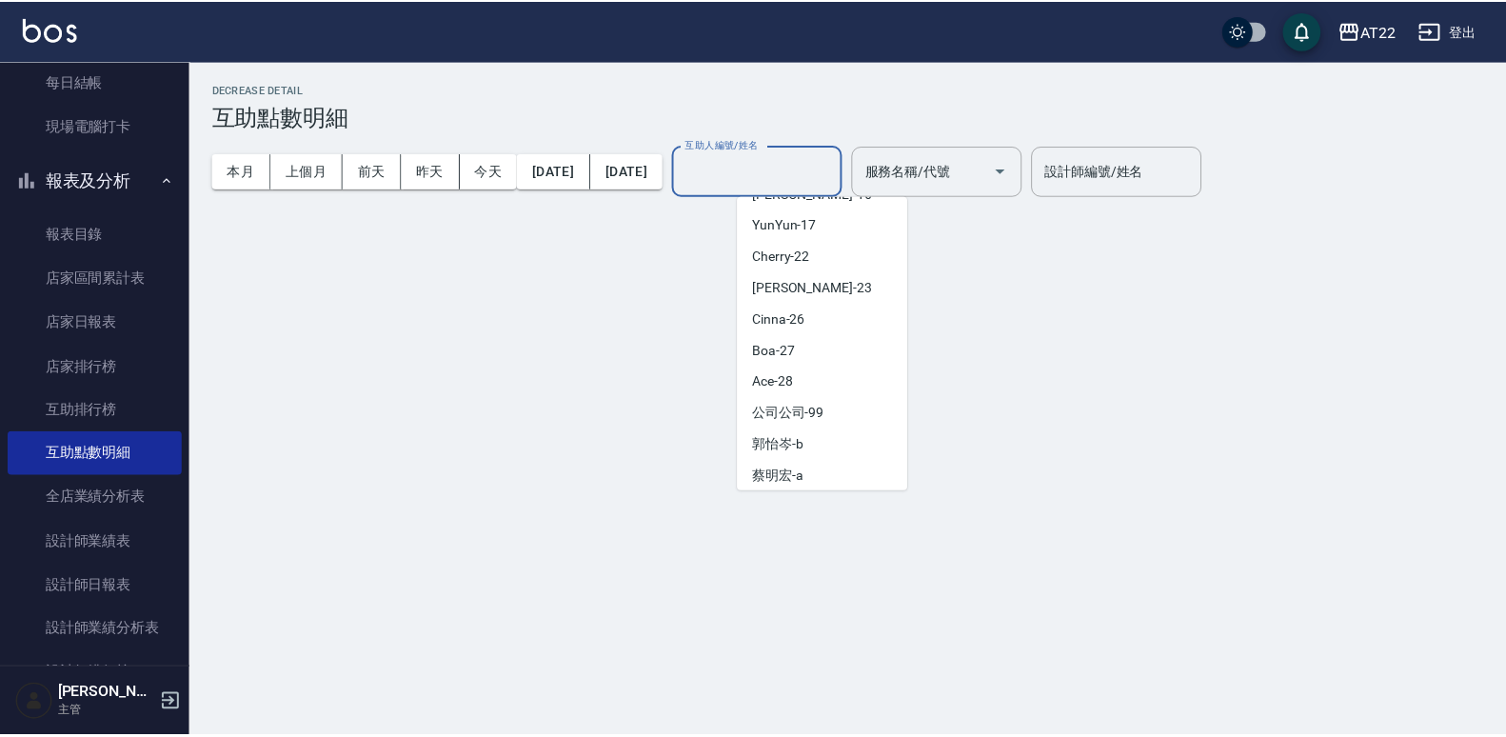
scroll to position [8, 0]
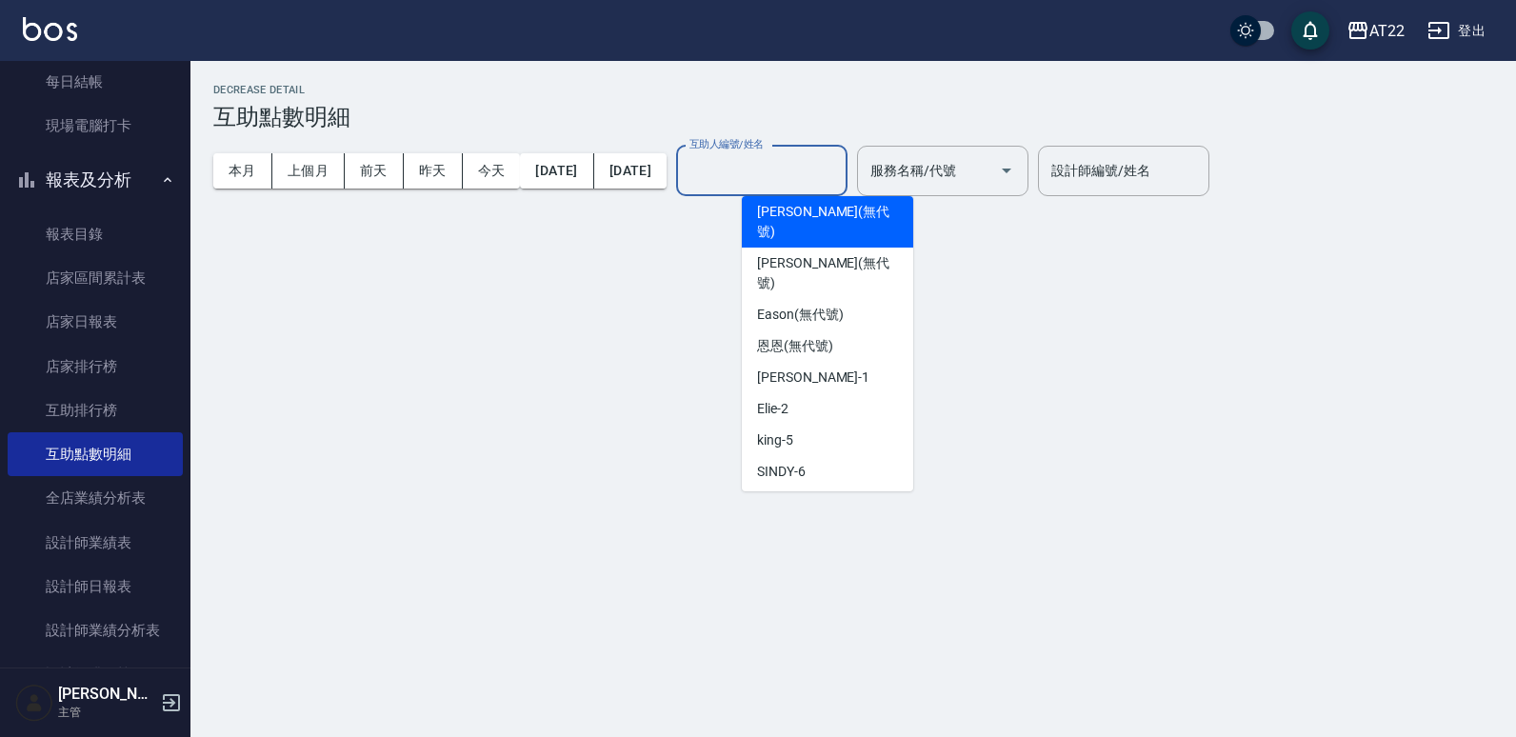
click at [260, 174] on button "本月" at bounding box center [242, 170] width 59 height 35
